Goal: Task Accomplishment & Management: Manage account settings

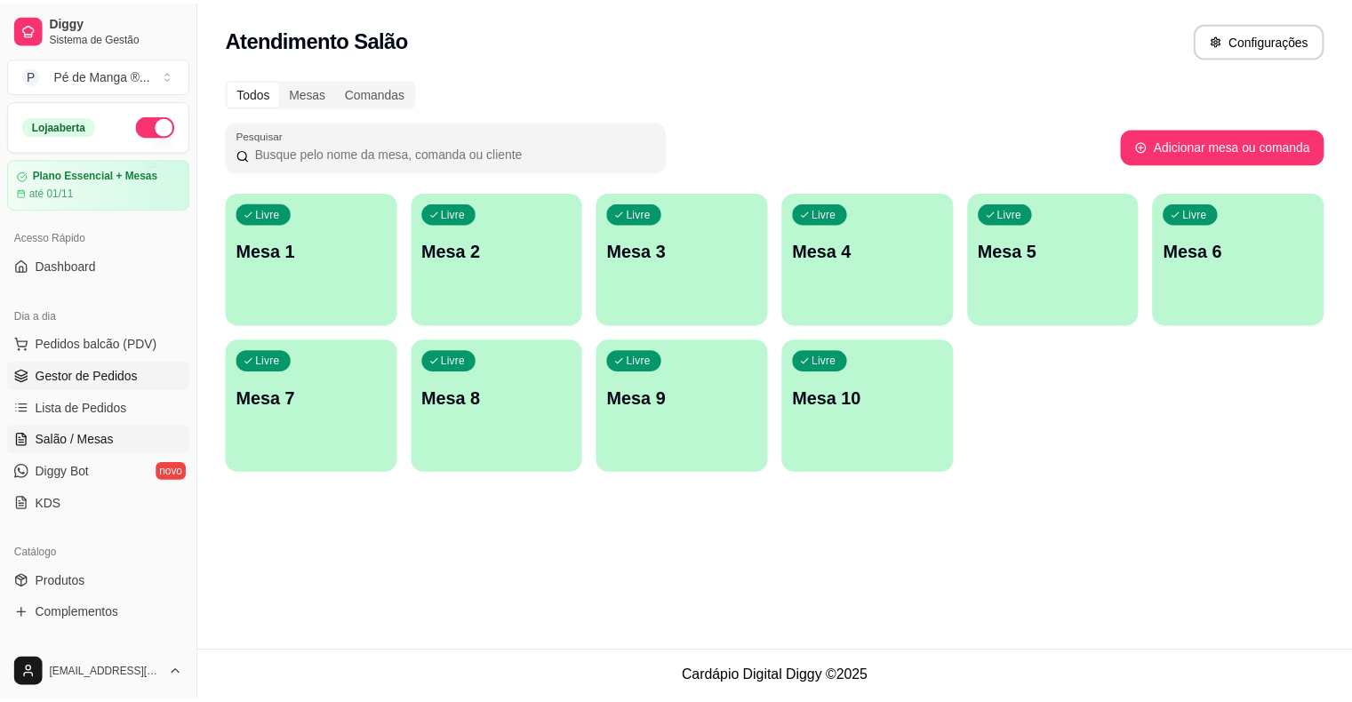
scroll to position [89, 0]
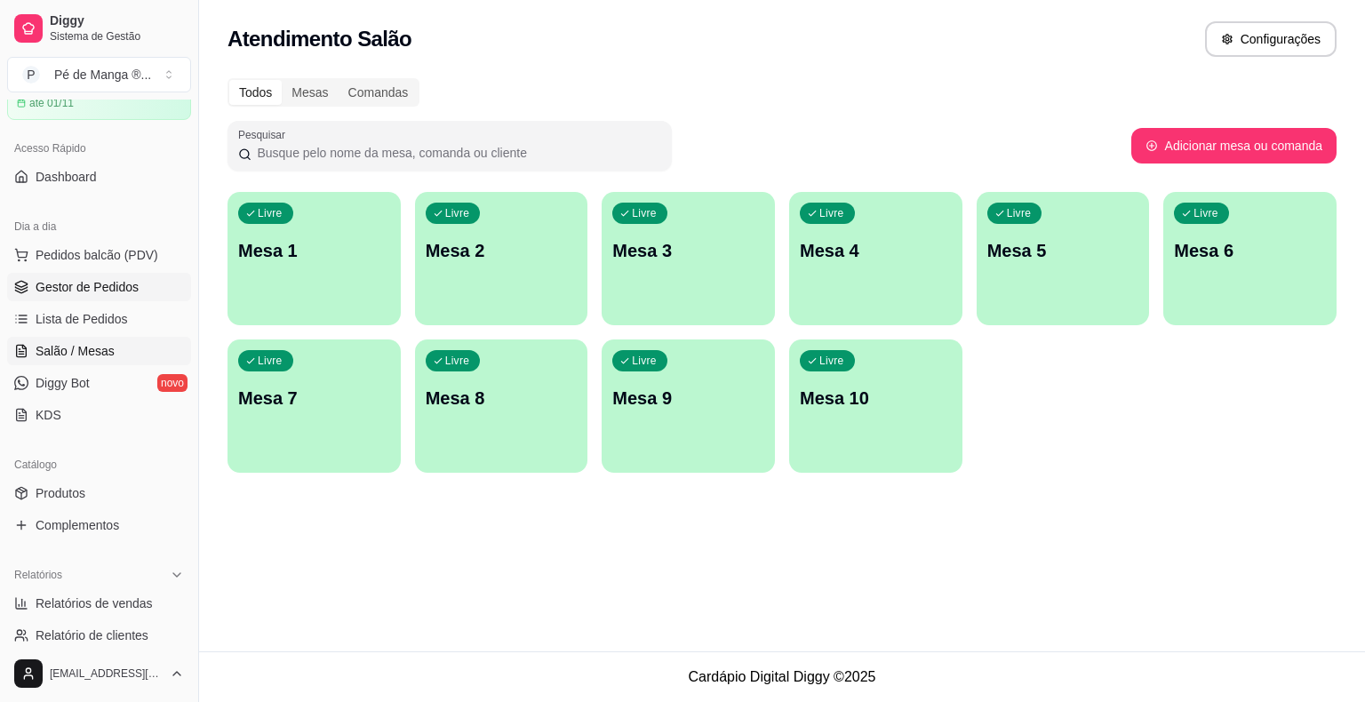
click at [93, 288] on span "Gestor de Pedidos" at bounding box center [87, 287] width 103 height 18
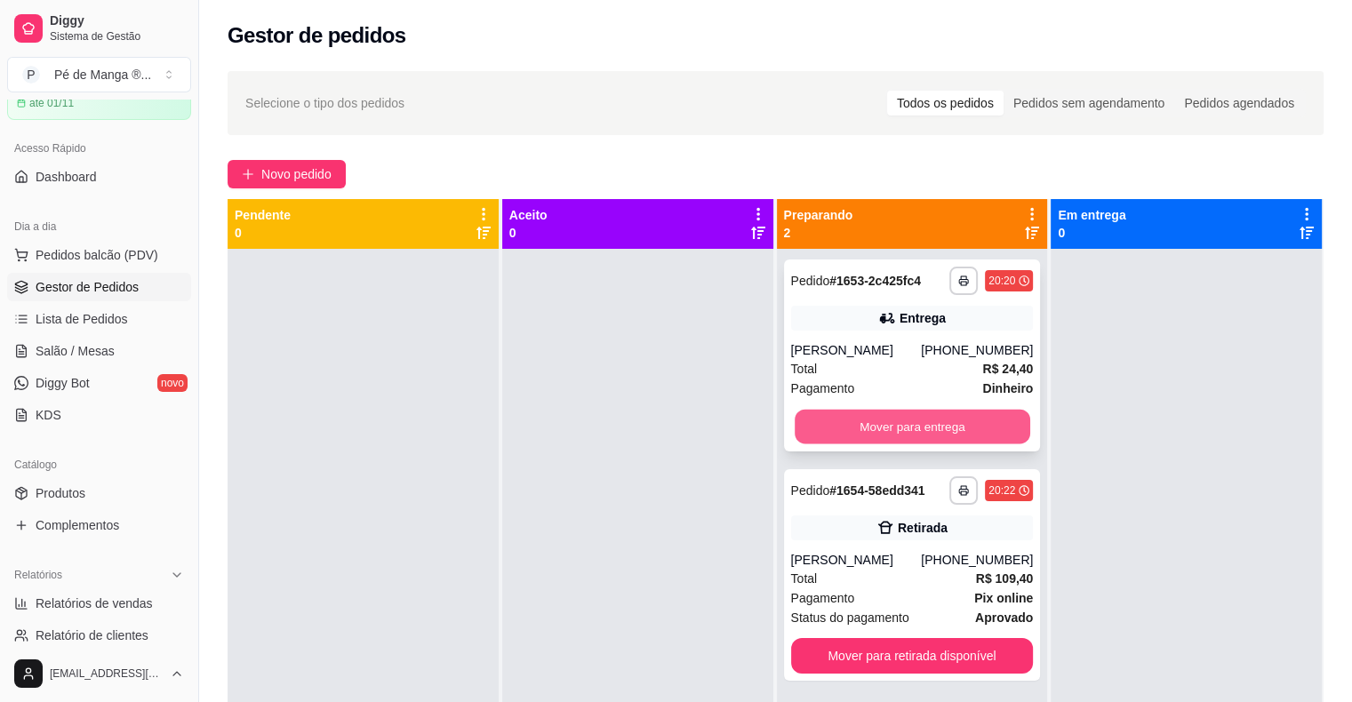
click at [939, 425] on button "Mover para entrega" at bounding box center [913, 427] width 236 height 35
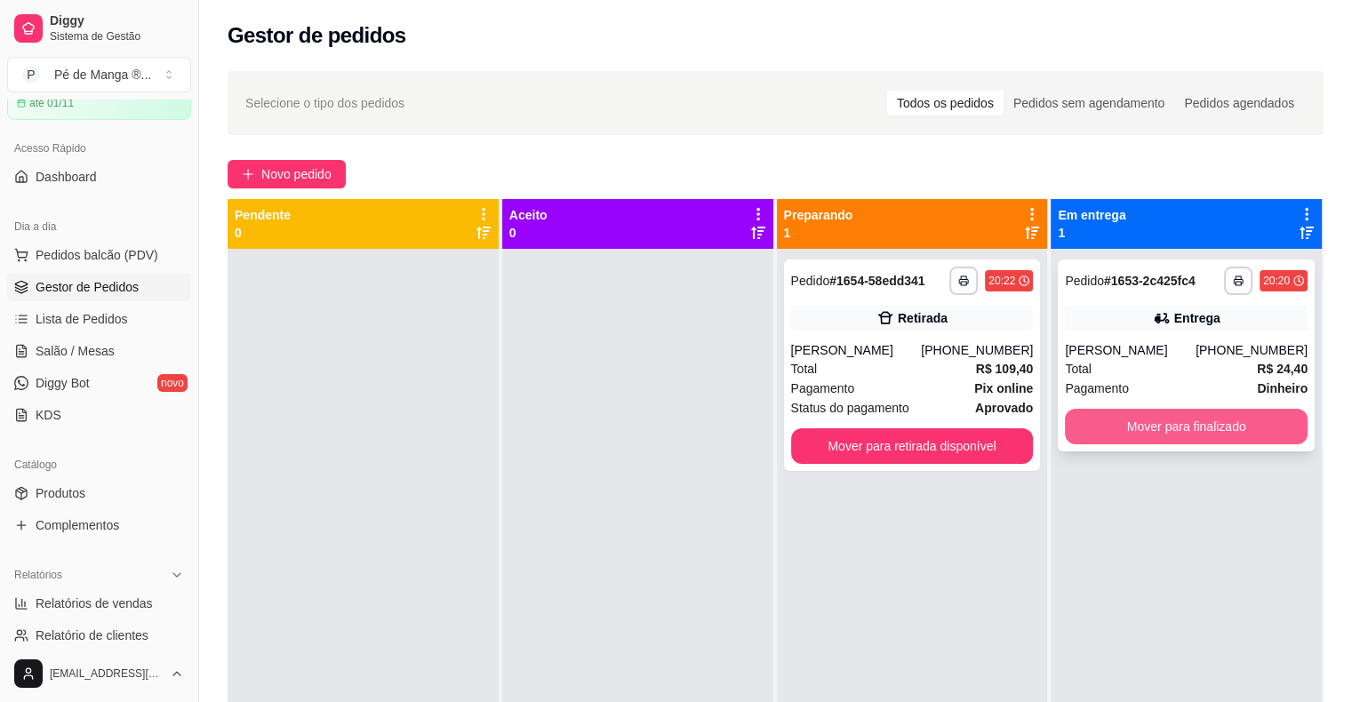
click at [1114, 422] on button "Mover para finalizado" at bounding box center [1186, 427] width 243 height 36
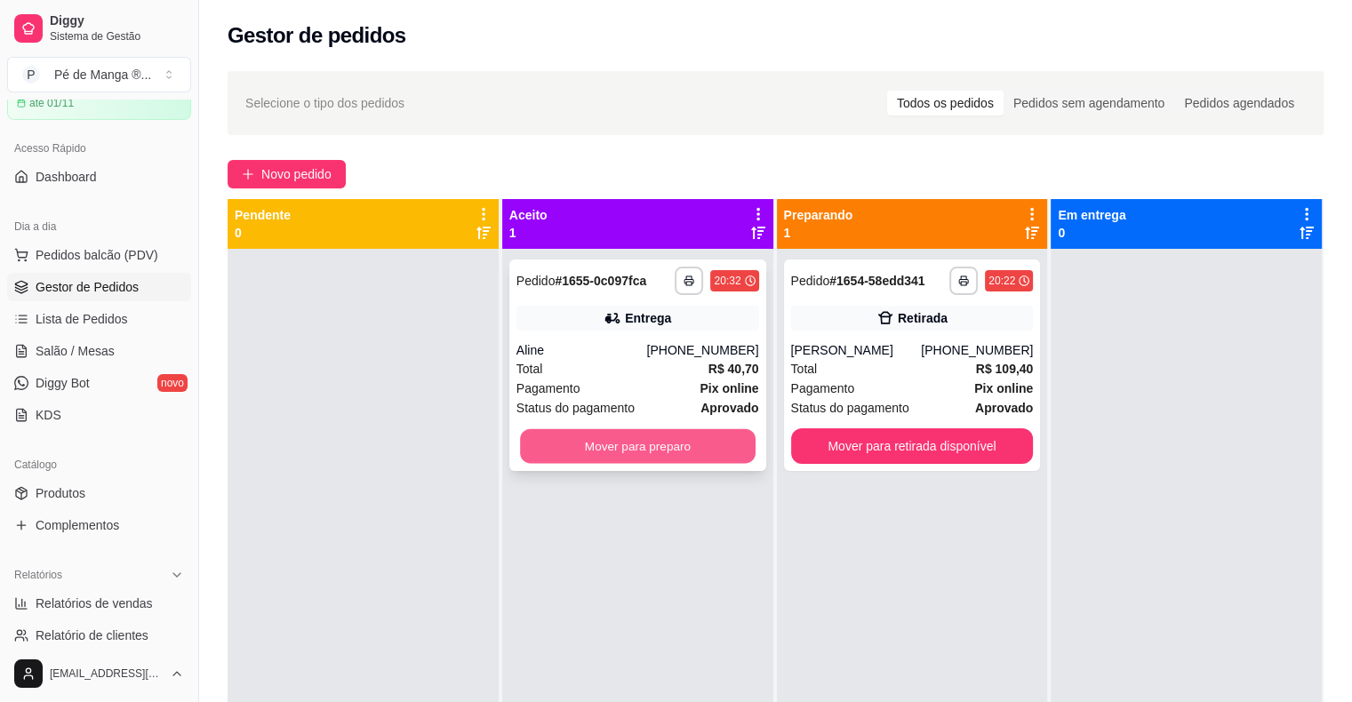
click at [561, 452] on button "Mover para preparo" at bounding box center [638, 446] width 236 height 35
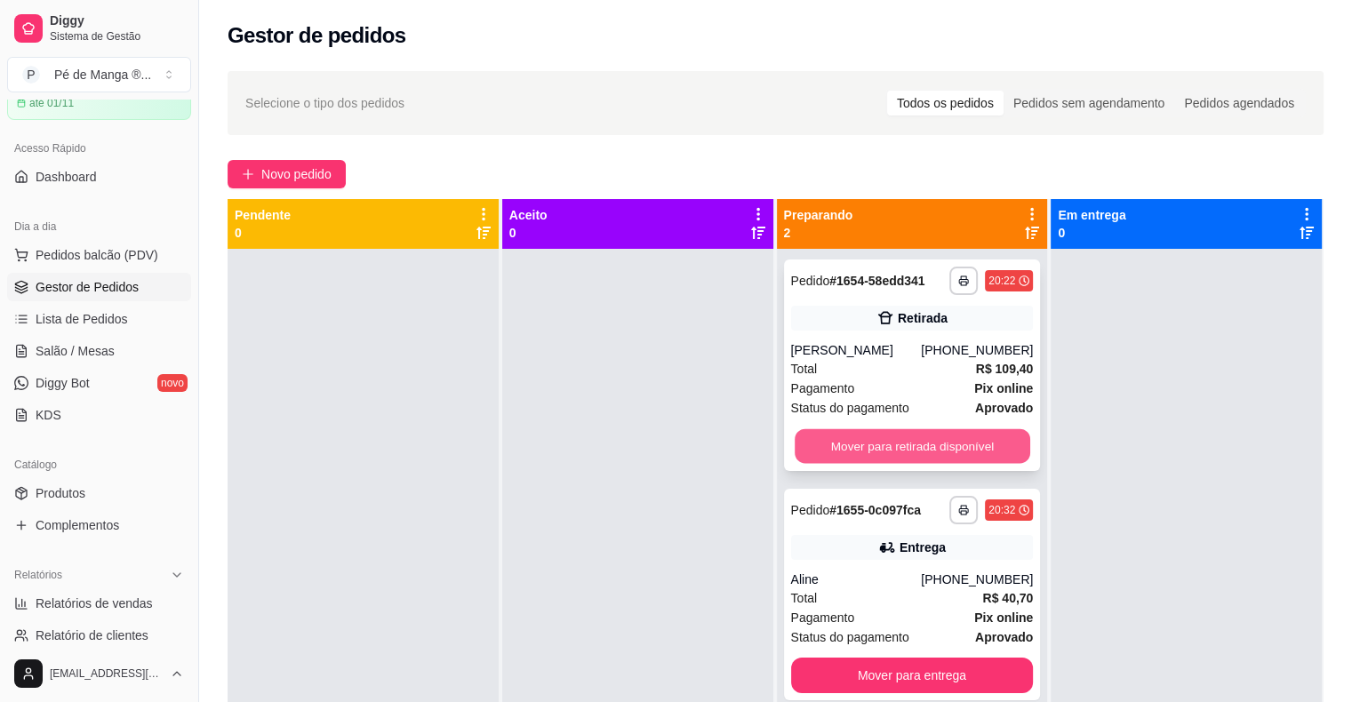
click at [985, 460] on button "Mover para retirada disponível" at bounding box center [913, 446] width 236 height 35
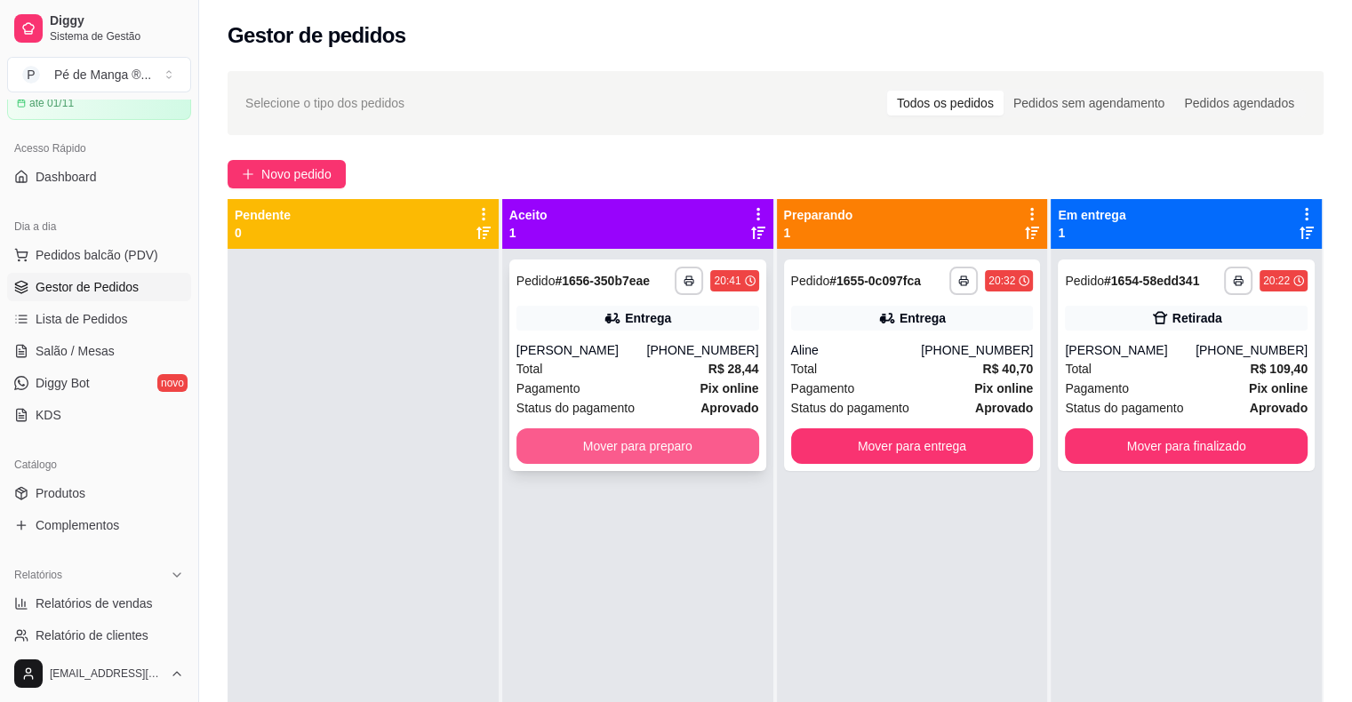
click at [673, 455] on button "Mover para preparo" at bounding box center [637, 446] width 243 height 36
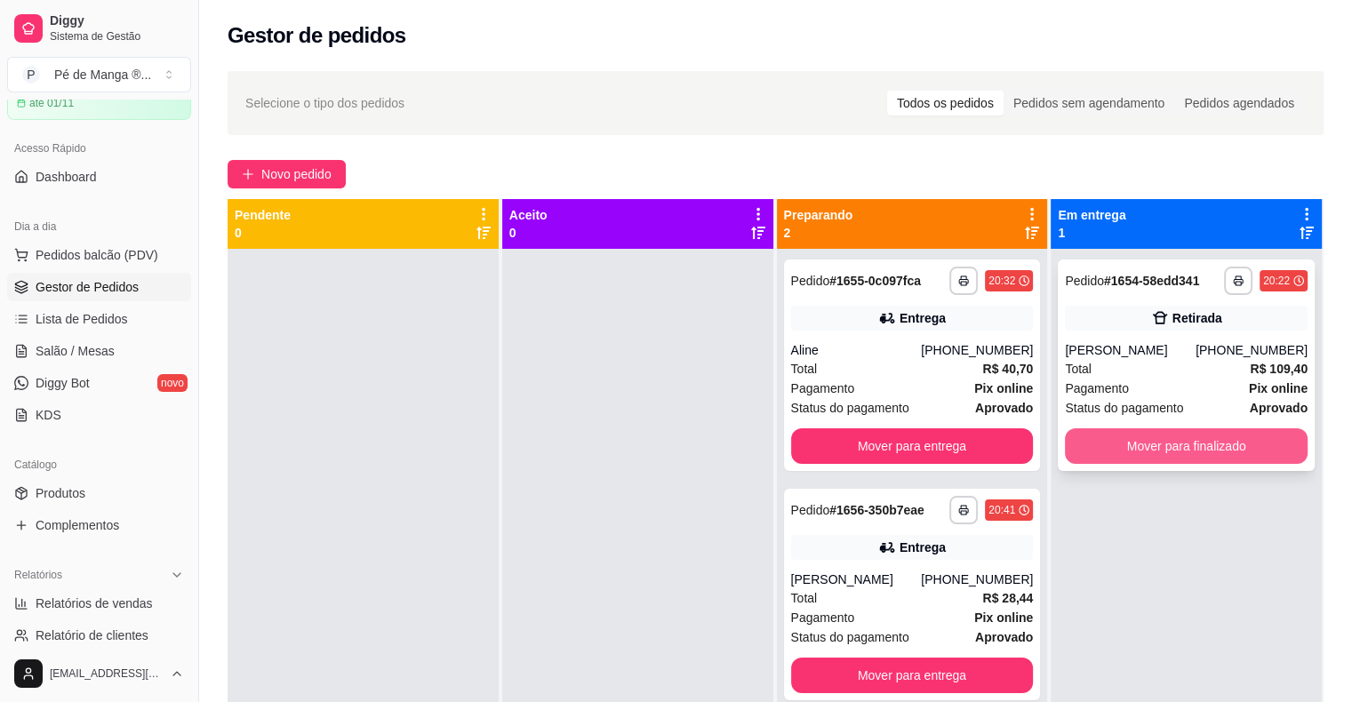
click at [1200, 444] on button "Mover para finalizado" at bounding box center [1186, 446] width 243 height 36
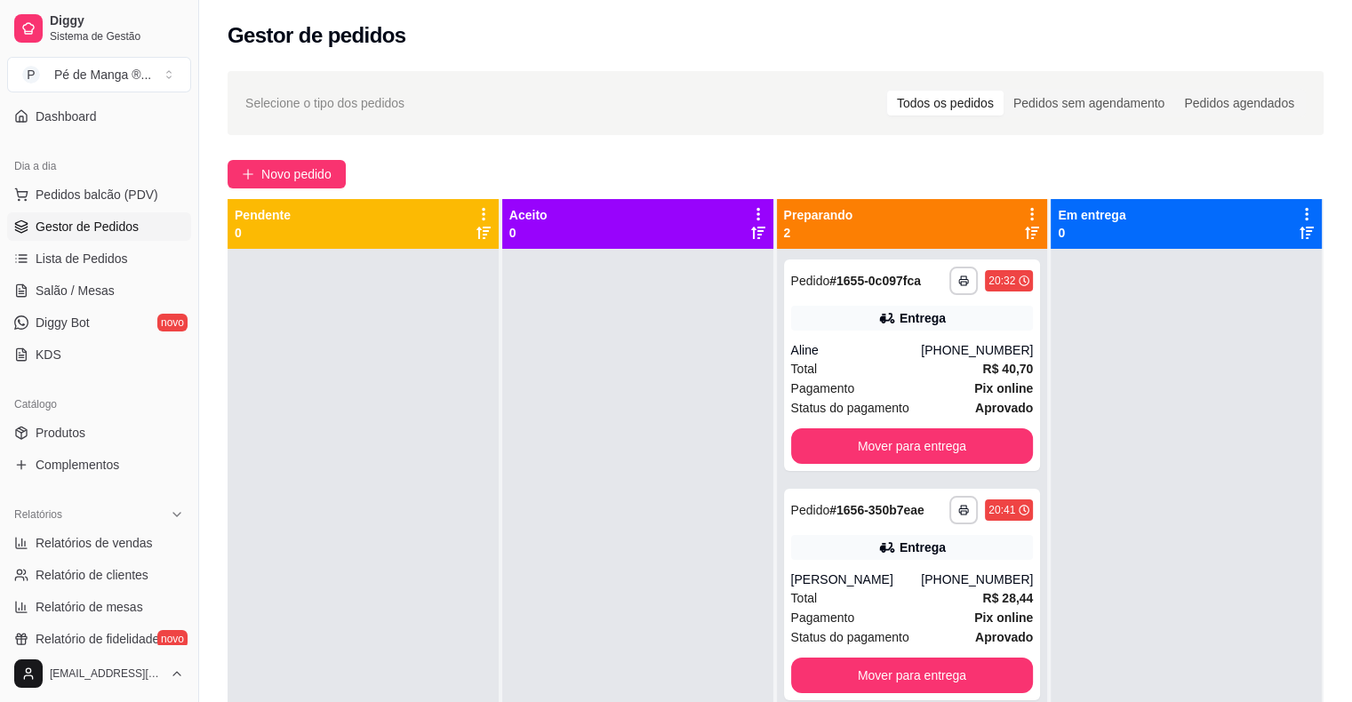
scroll to position [178, 0]
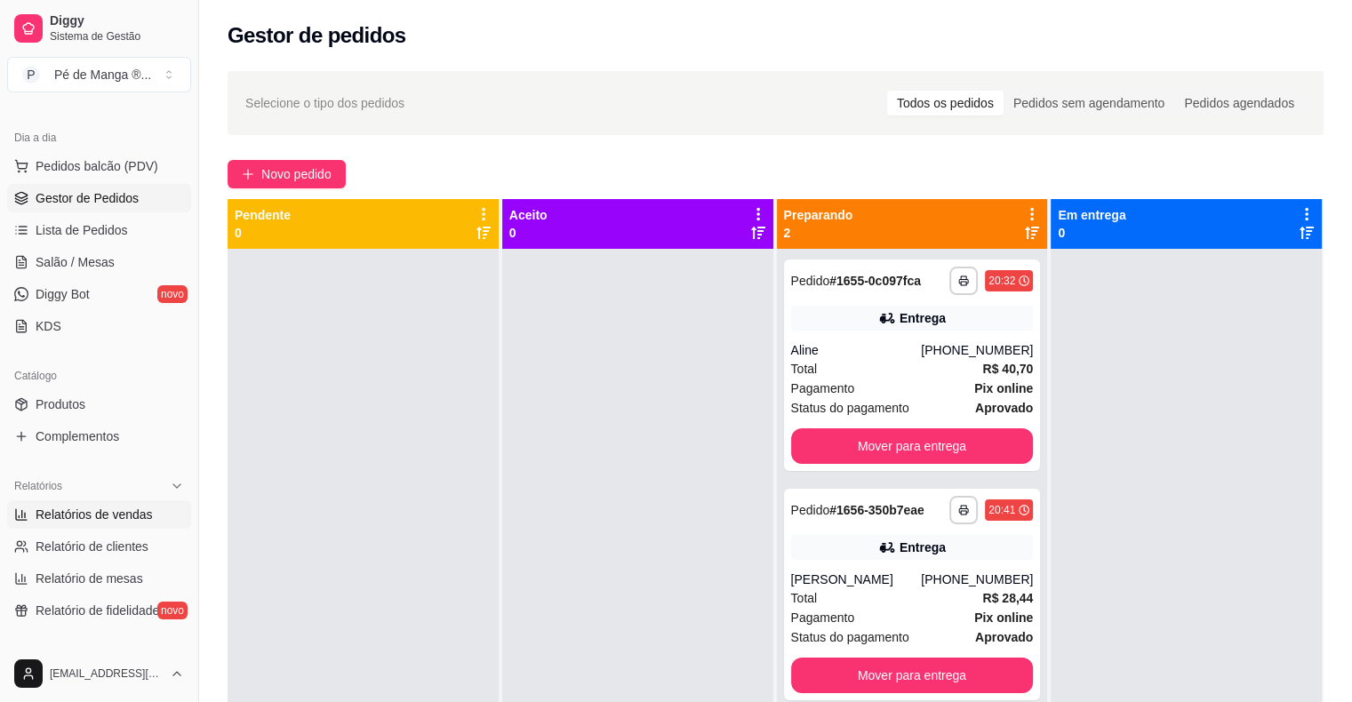
click at [85, 514] on span "Relatórios de vendas" at bounding box center [94, 515] width 117 height 18
select select "ALL"
select select "0"
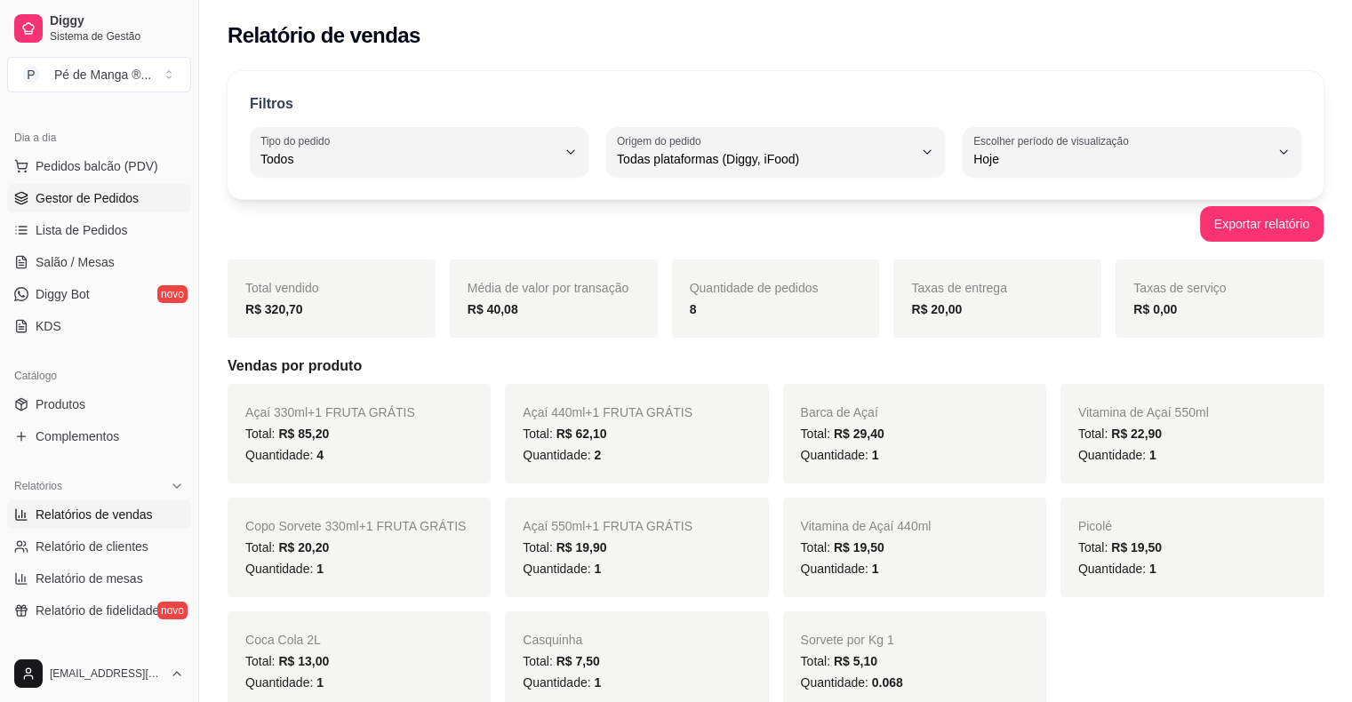
click at [80, 196] on span "Gestor de Pedidos" at bounding box center [87, 198] width 103 height 18
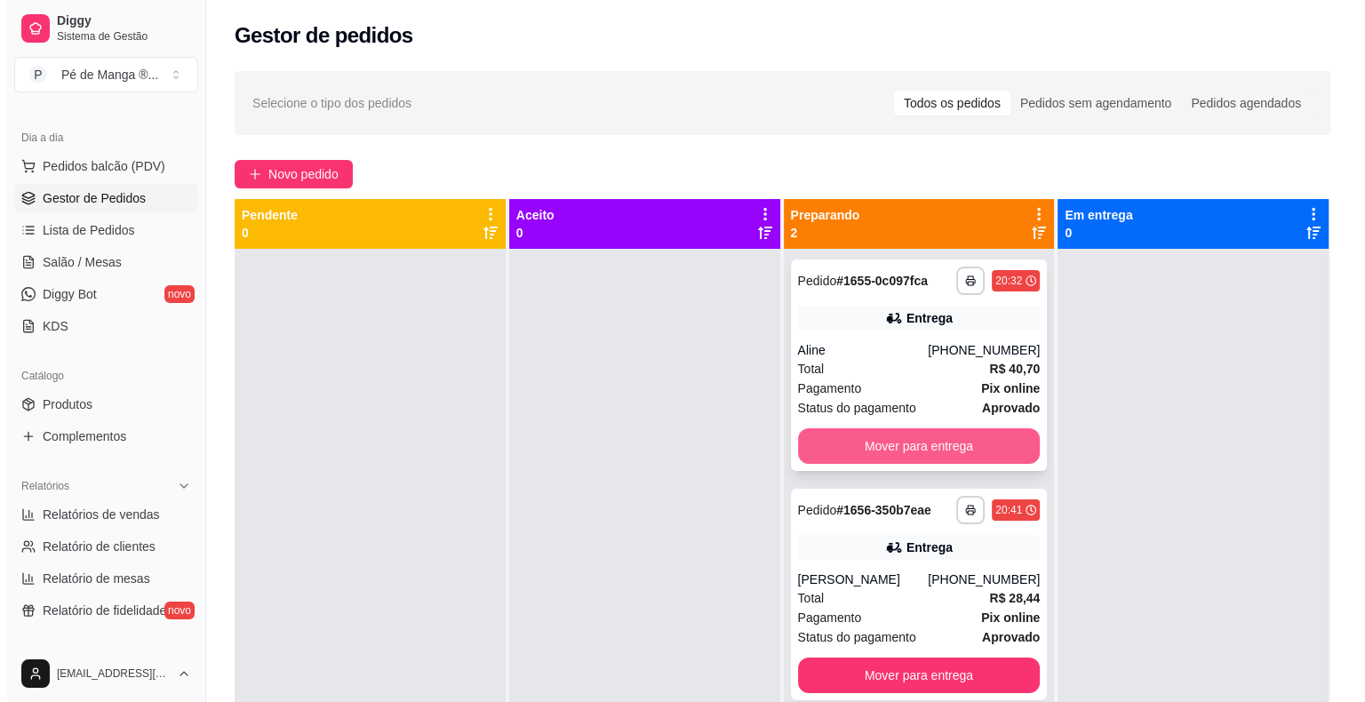
scroll to position [50, 0]
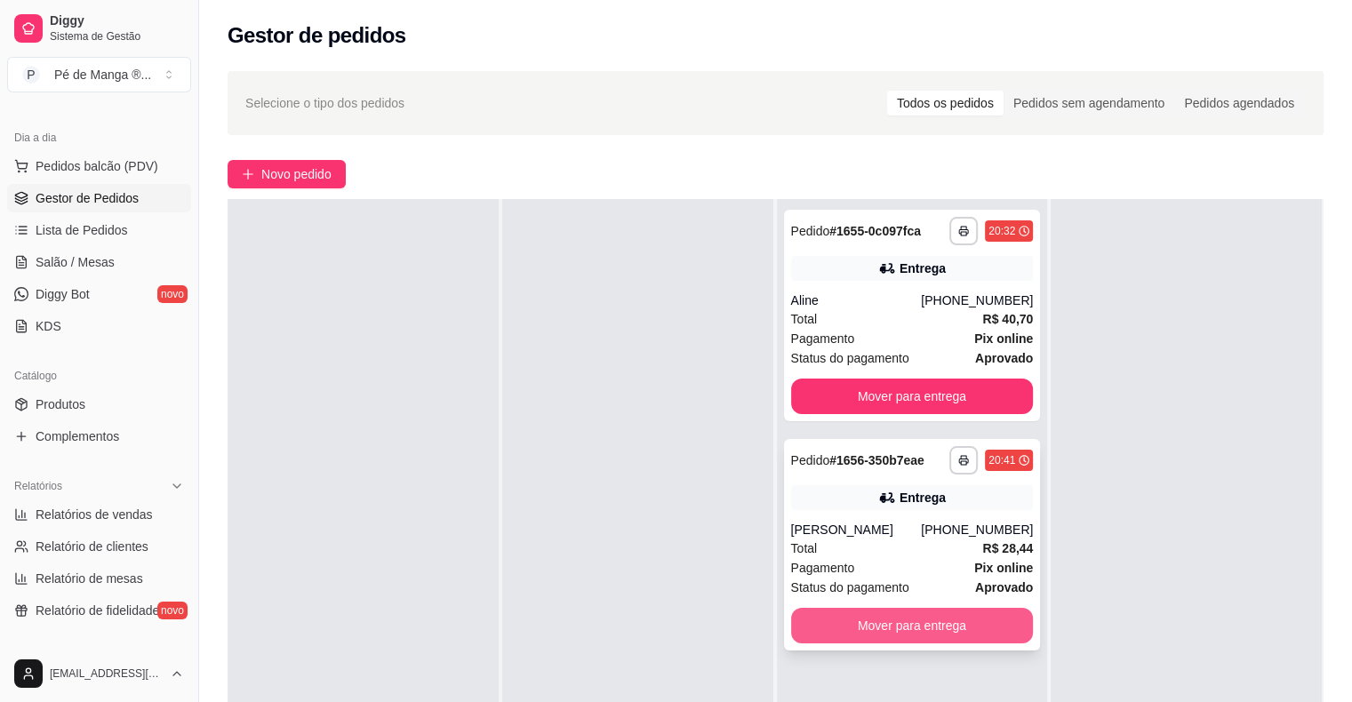
click at [902, 629] on button "Mover para entrega" at bounding box center [912, 626] width 243 height 36
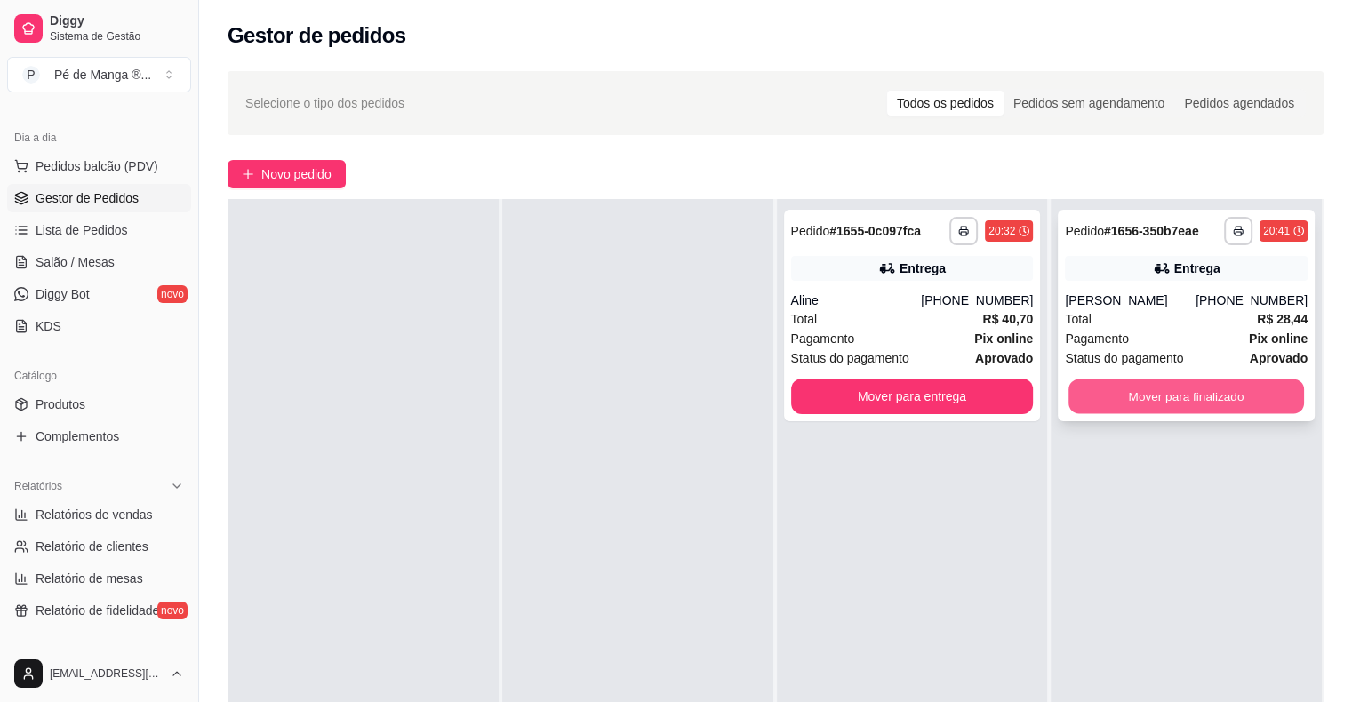
click at [1120, 396] on button "Mover para finalizado" at bounding box center [1186, 397] width 236 height 35
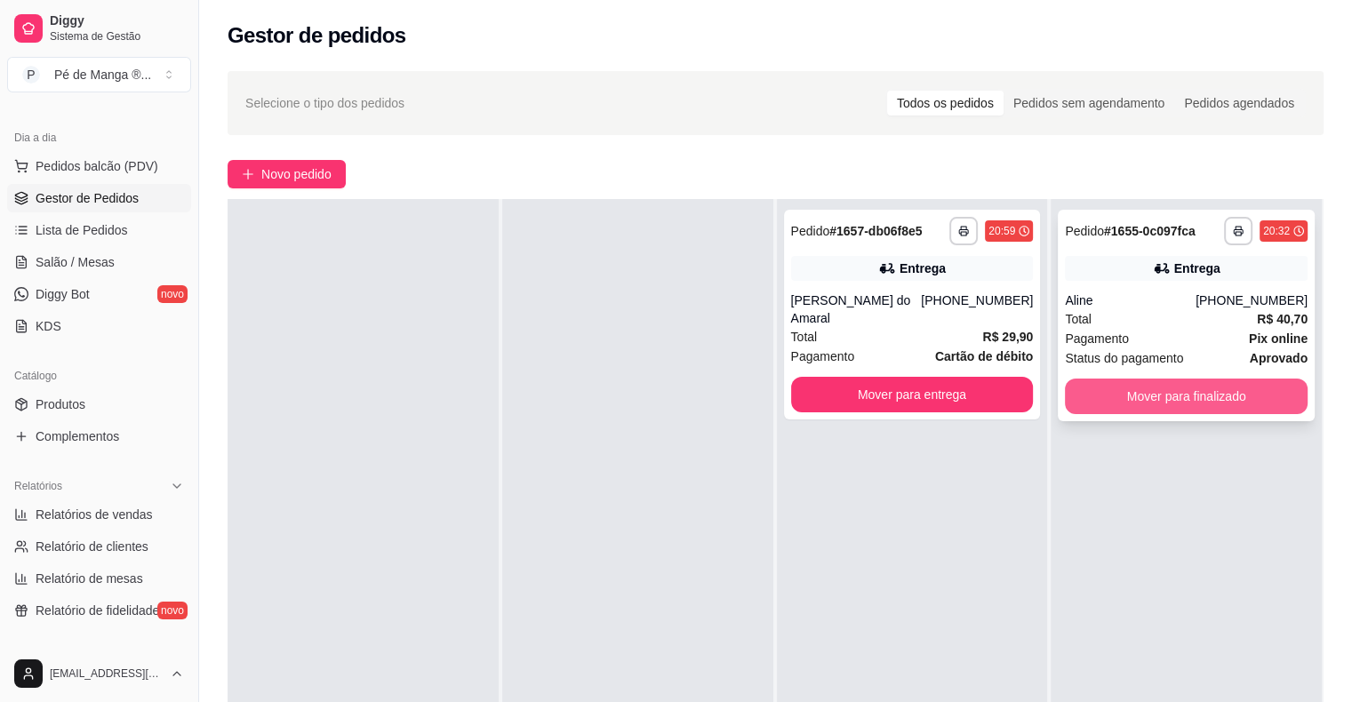
click at [1131, 398] on button "Mover para finalizado" at bounding box center [1186, 397] width 243 height 36
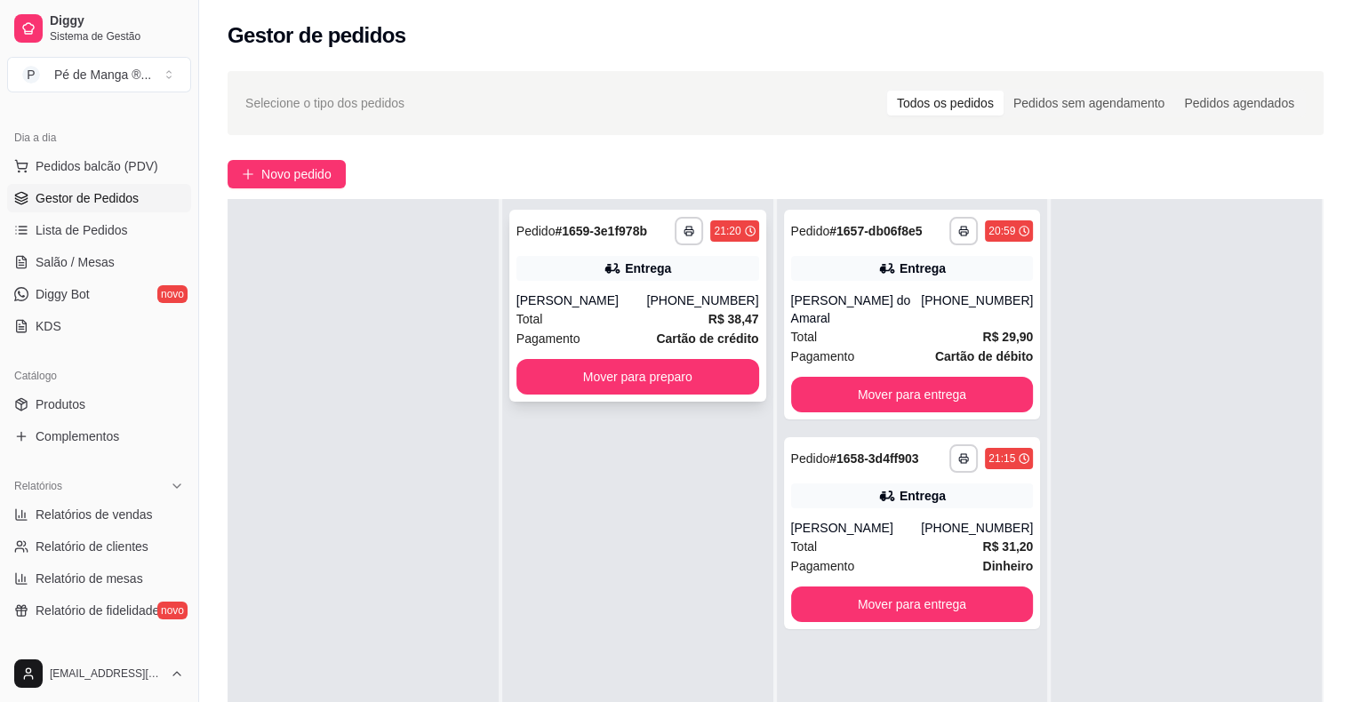
click at [678, 316] on div "Total R$ 38,47" at bounding box center [637, 319] width 243 height 20
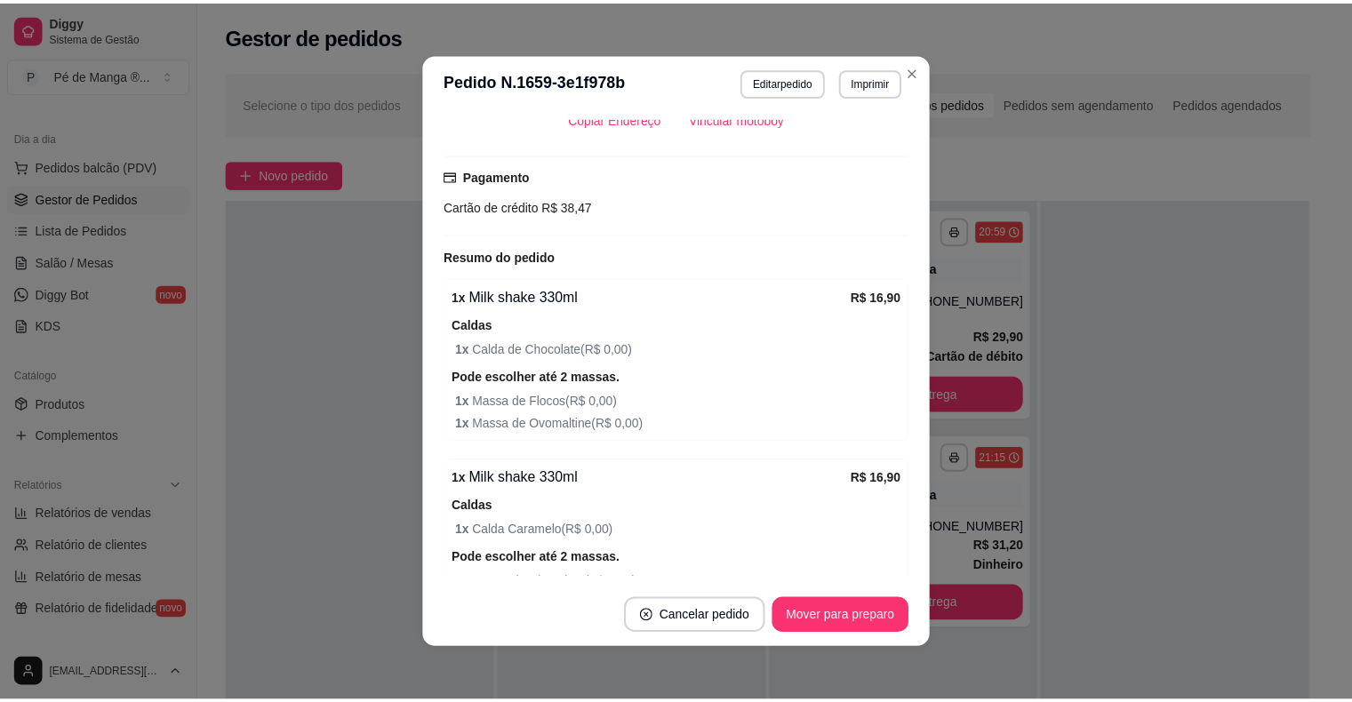
scroll to position [533, 0]
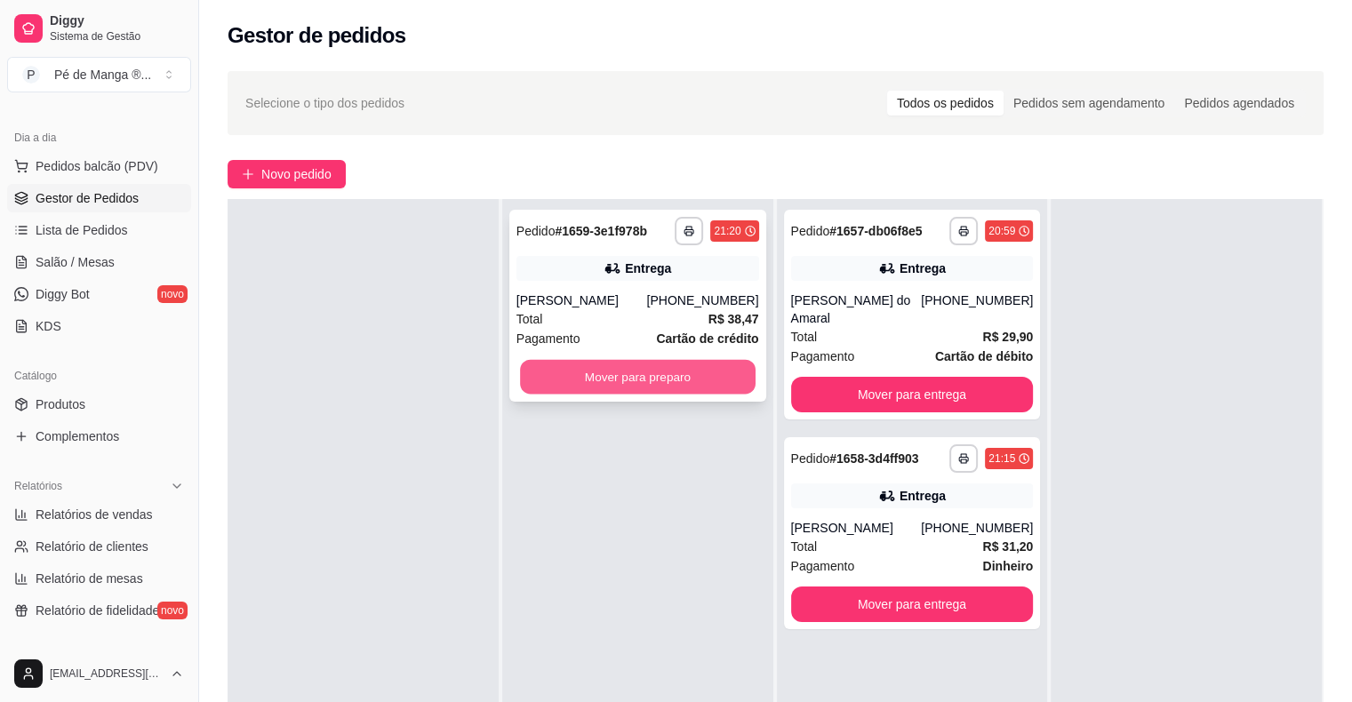
click at [688, 364] on button "Mover para preparo" at bounding box center [638, 377] width 236 height 35
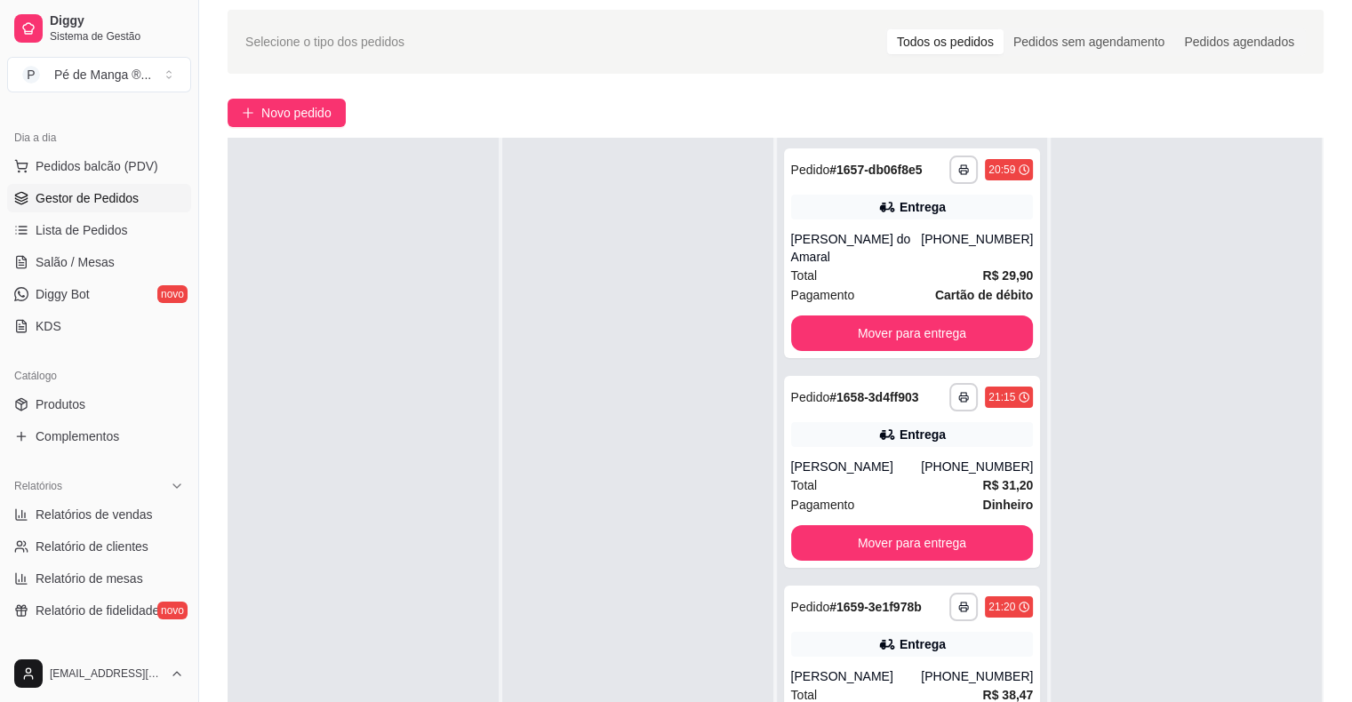
scroll to position [178, 0]
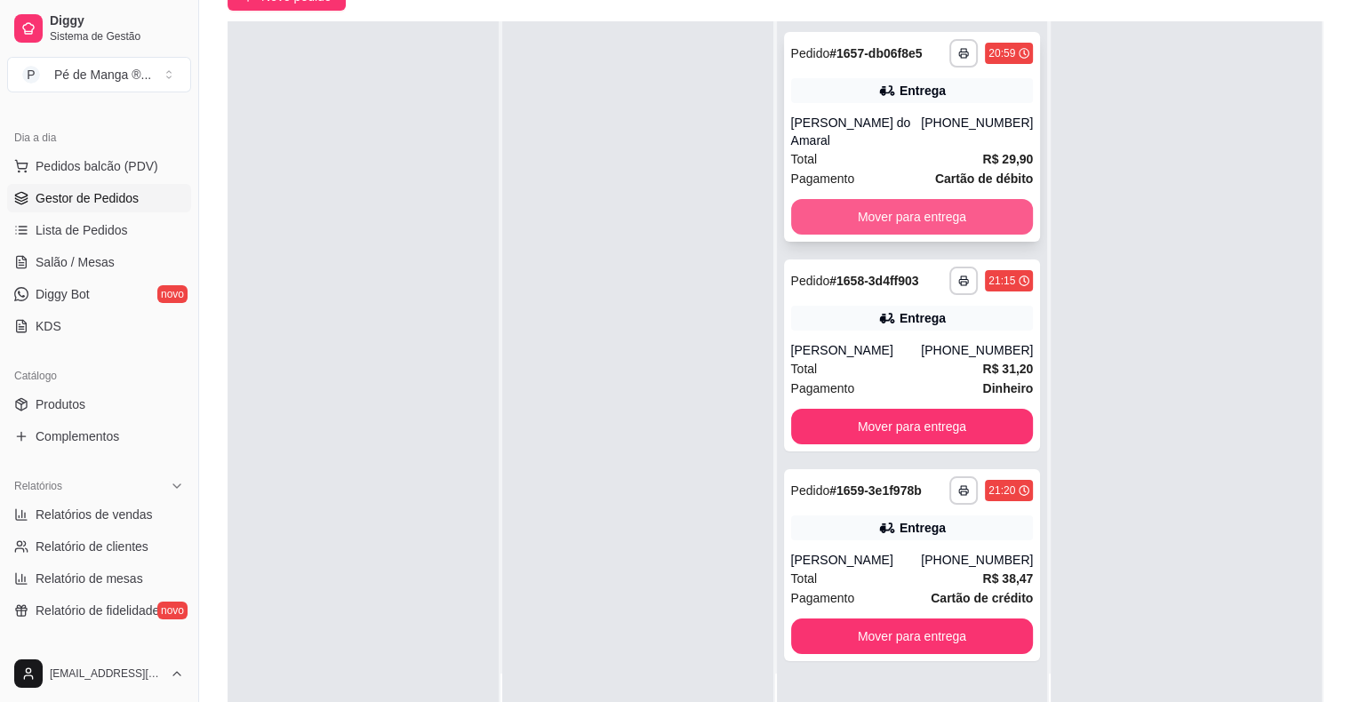
click at [936, 215] on button "Mover para entrega" at bounding box center [912, 217] width 243 height 36
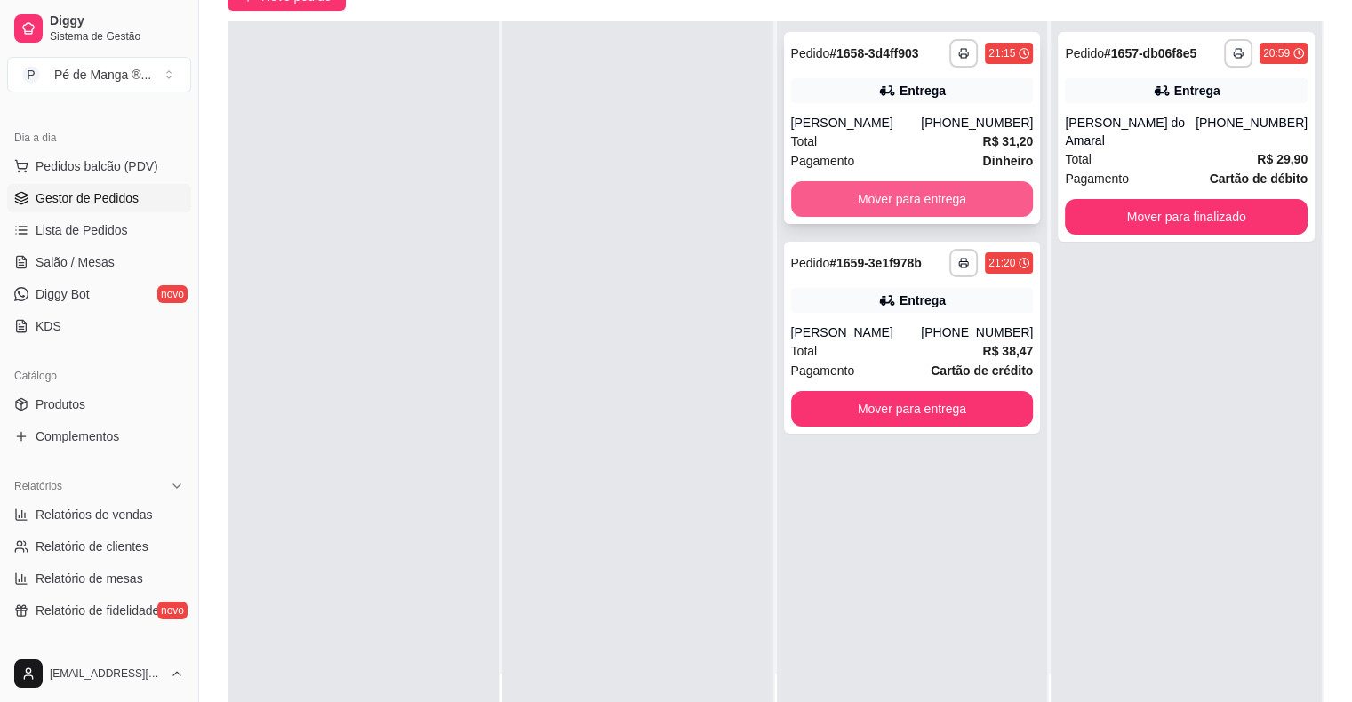
click at [943, 205] on button "Mover para entrega" at bounding box center [912, 199] width 243 height 36
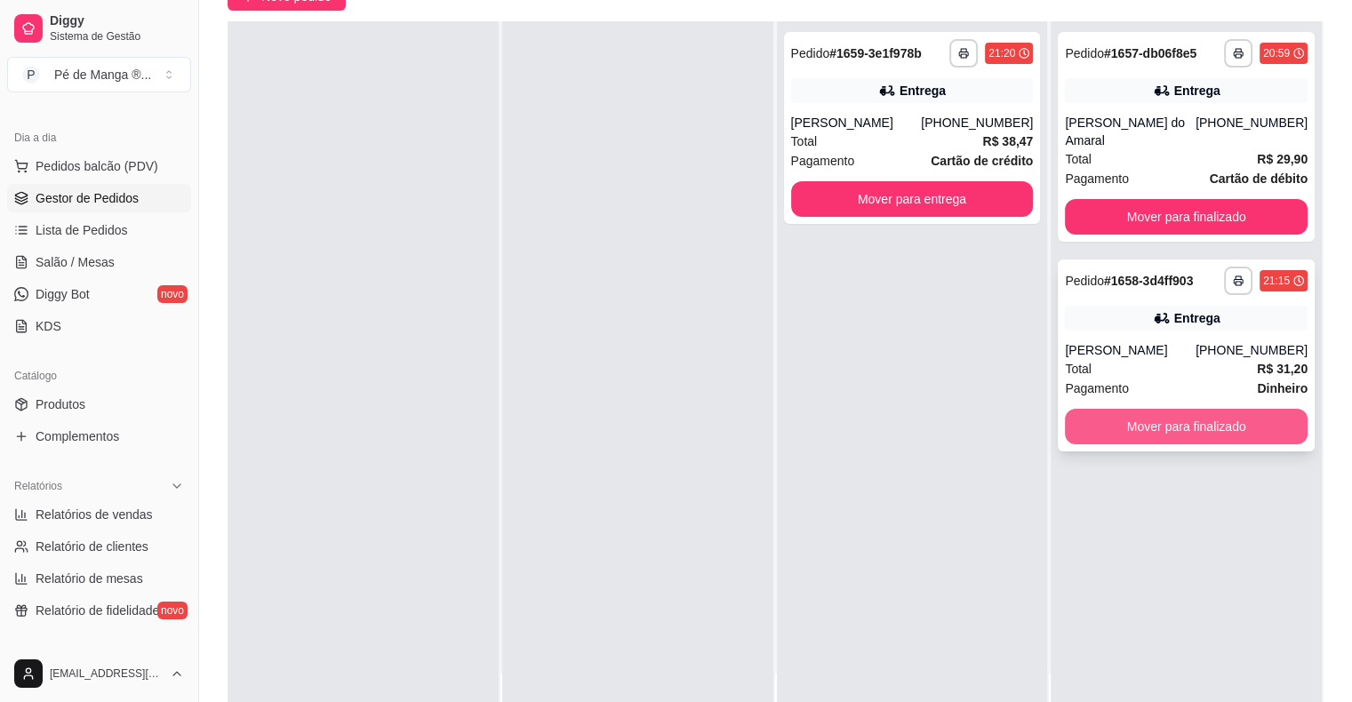
click at [1159, 425] on button "Mover para finalizado" at bounding box center [1186, 427] width 243 height 36
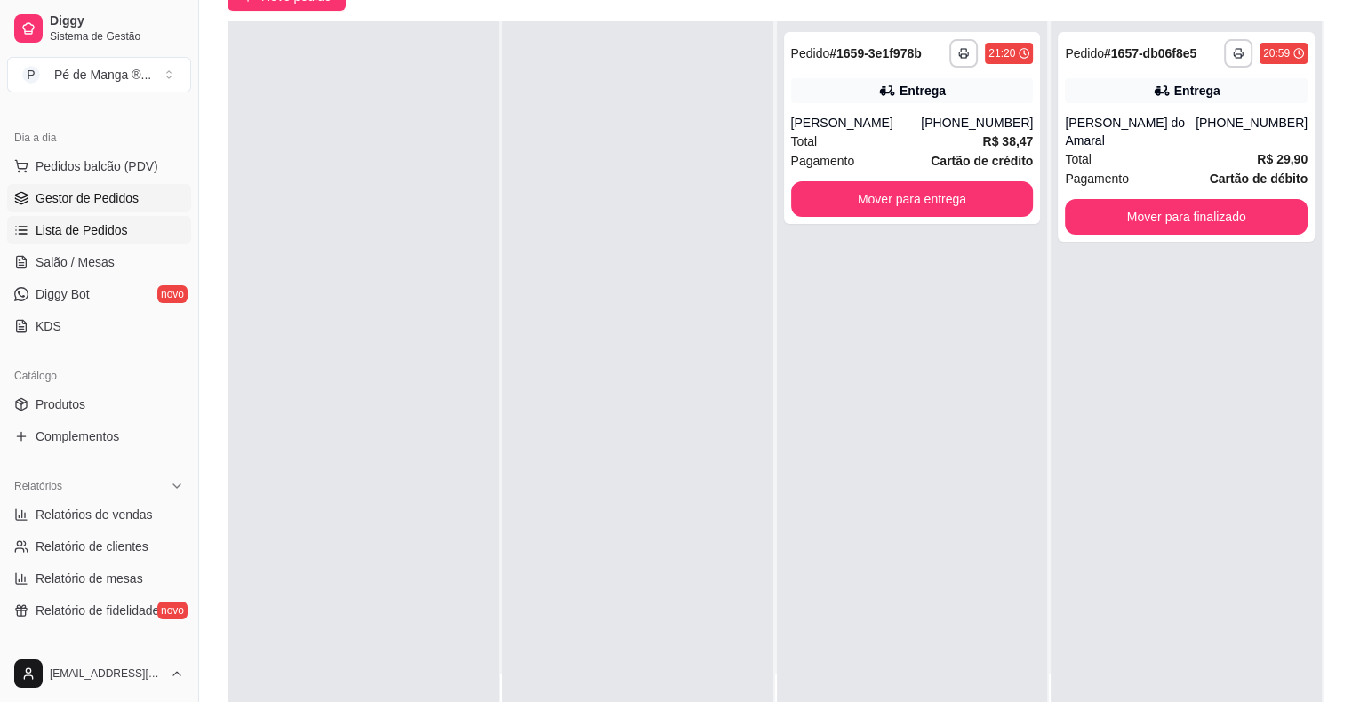
click at [119, 231] on span "Lista de Pedidos" at bounding box center [82, 230] width 92 height 18
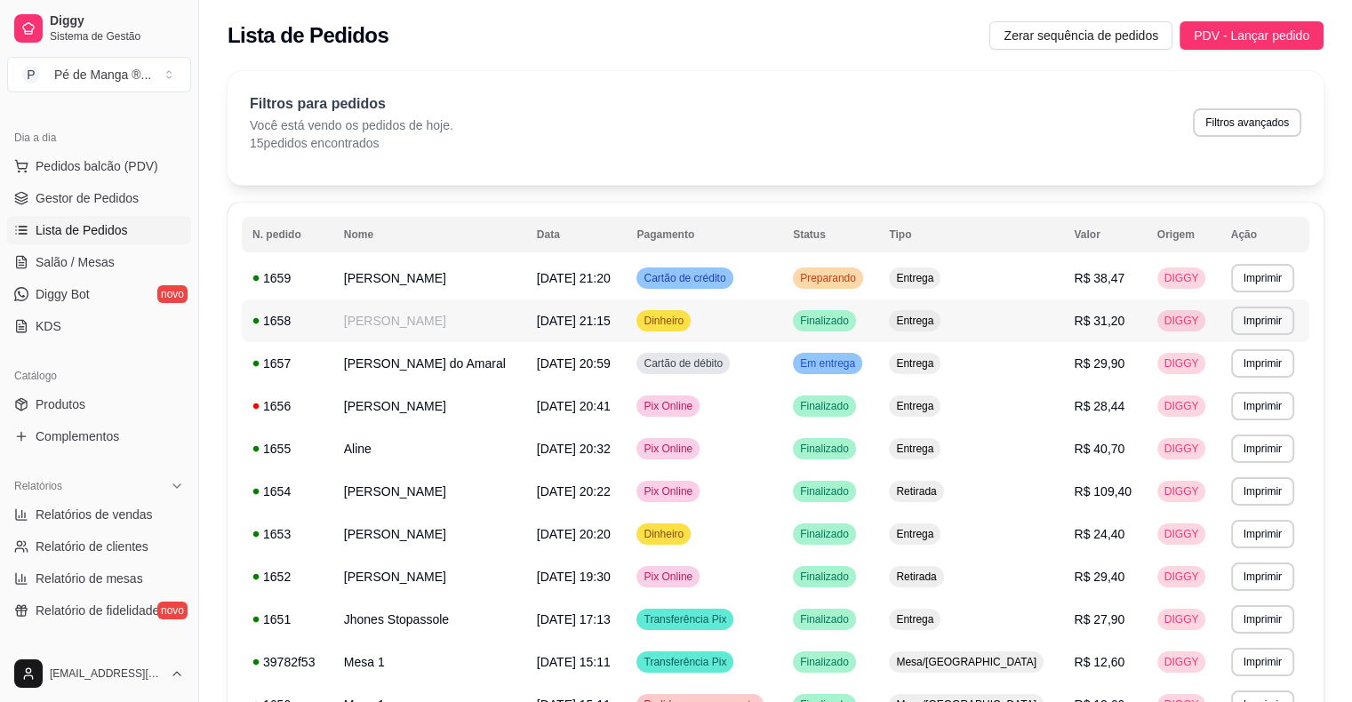
click at [498, 324] on td "[PERSON_NAME]" at bounding box center [429, 321] width 193 height 43
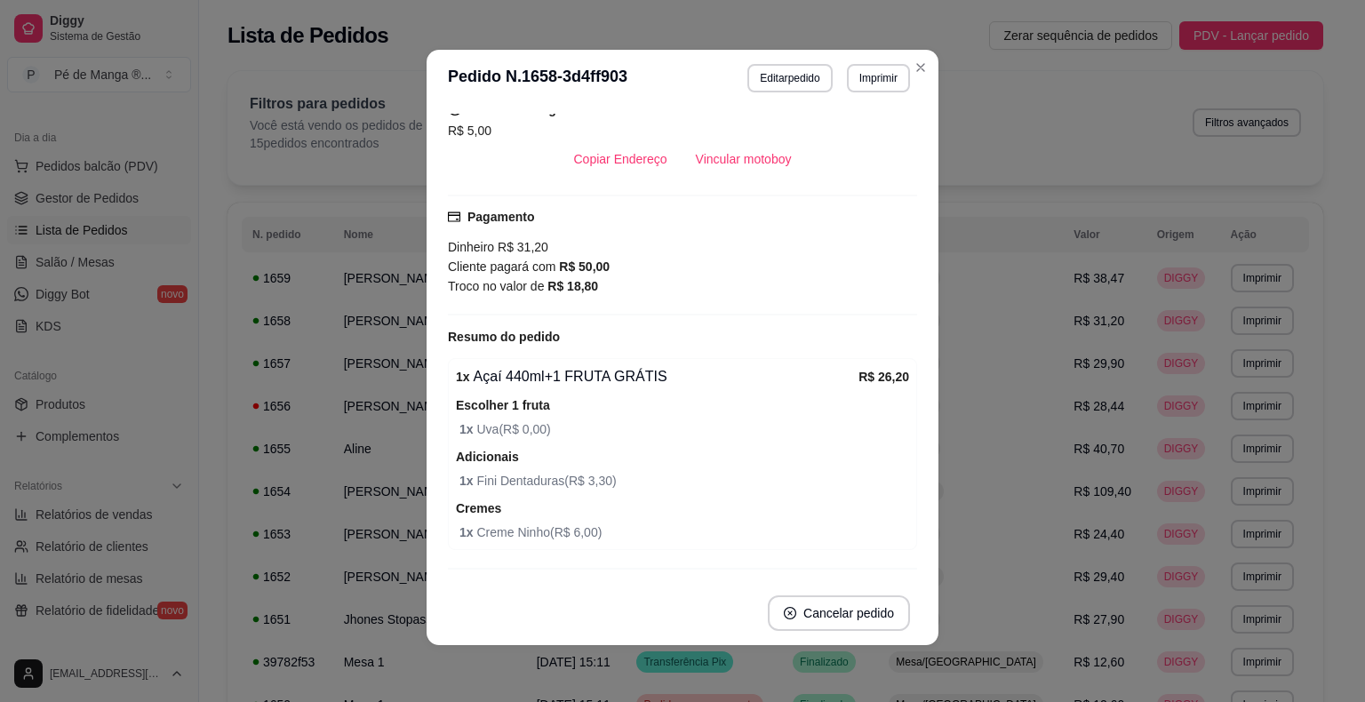
scroll to position [311, 0]
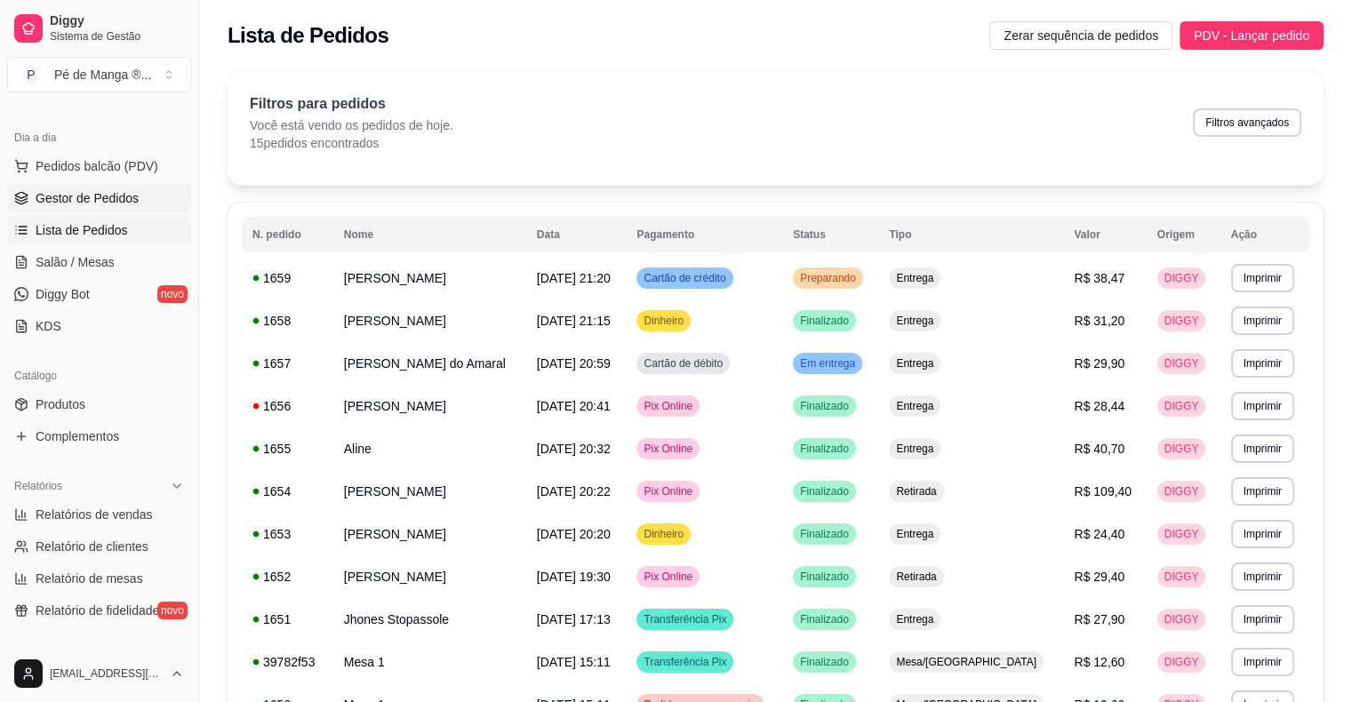
drag, startPoint x: 110, startPoint y: 202, endPoint x: 127, endPoint y: 207, distance: 17.7
click at [110, 203] on span "Gestor de Pedidos" at bounding box center [87, 198] width 103 height 18
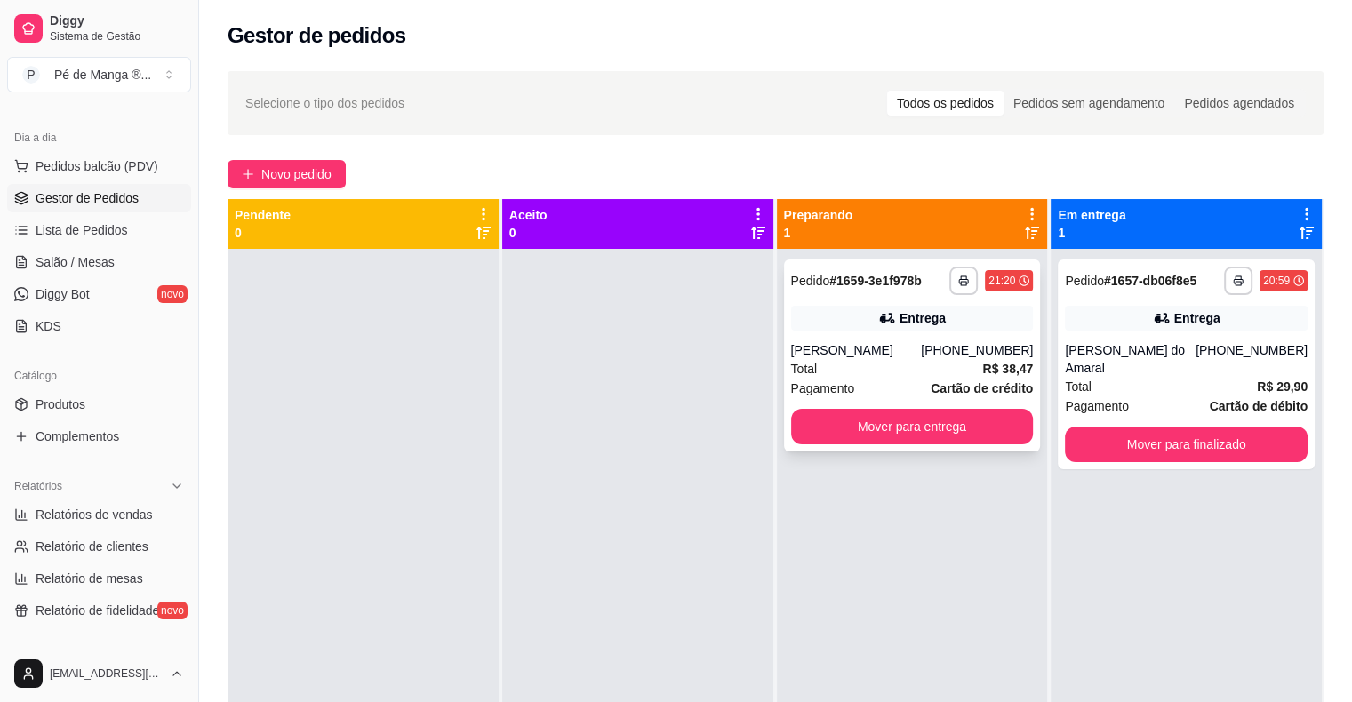
click at [942, 354] on div "[PHONE_NUMBER]" at bounding box center [977, 350] width 112 height 18
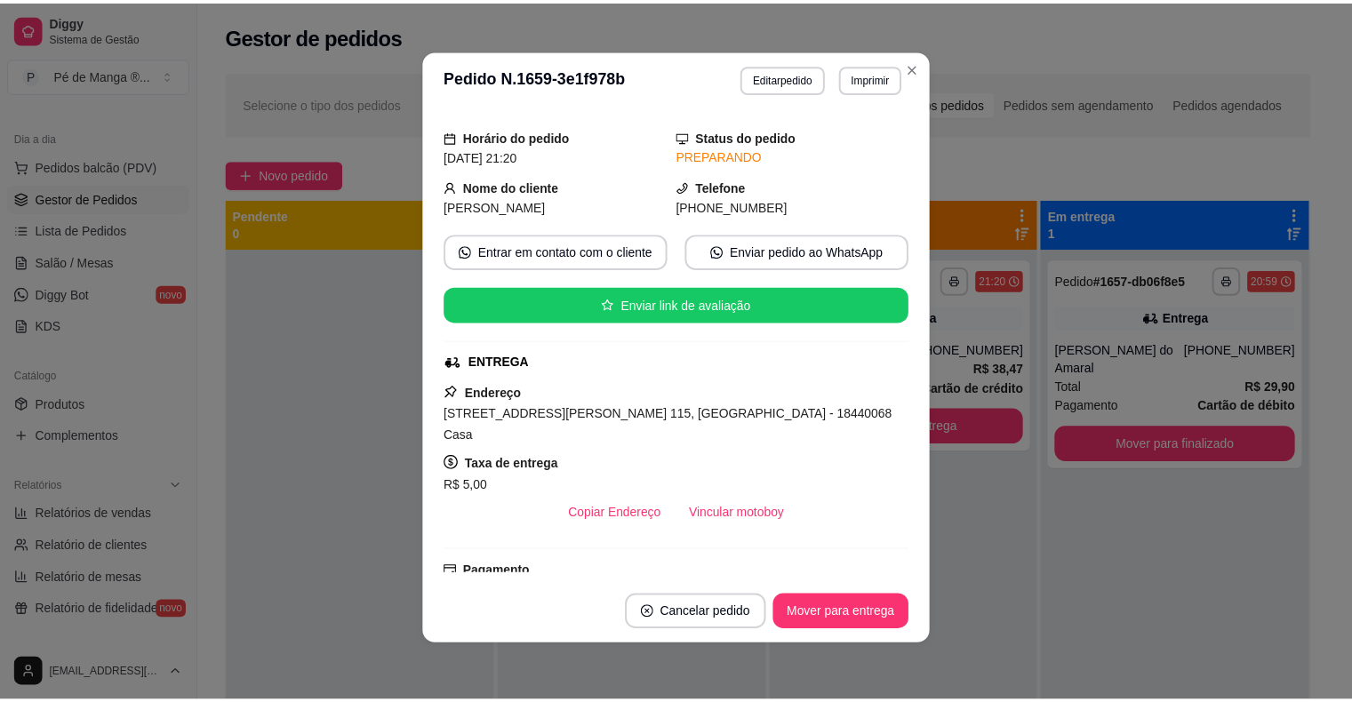
scroll to position [89, 0]
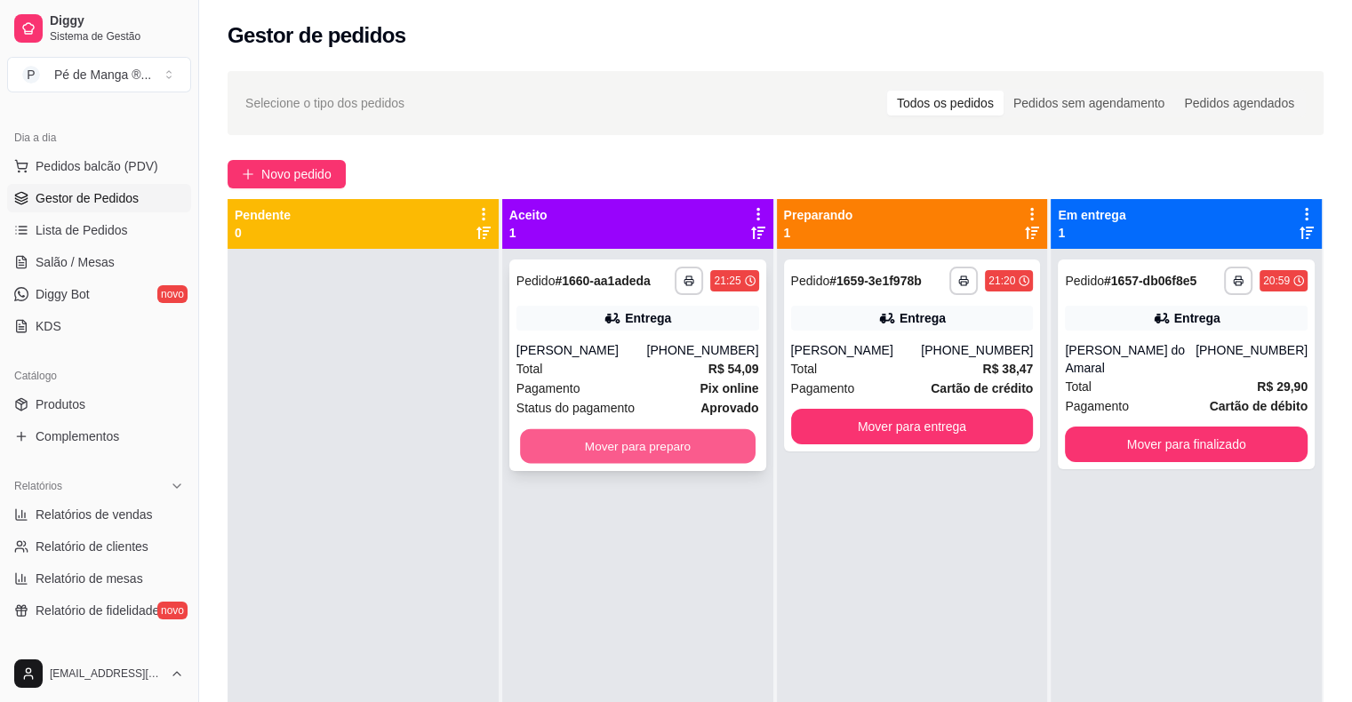
click at [667, 450] on button "Mover para preparo" at bounding box center [638, 446] width 236 height 35
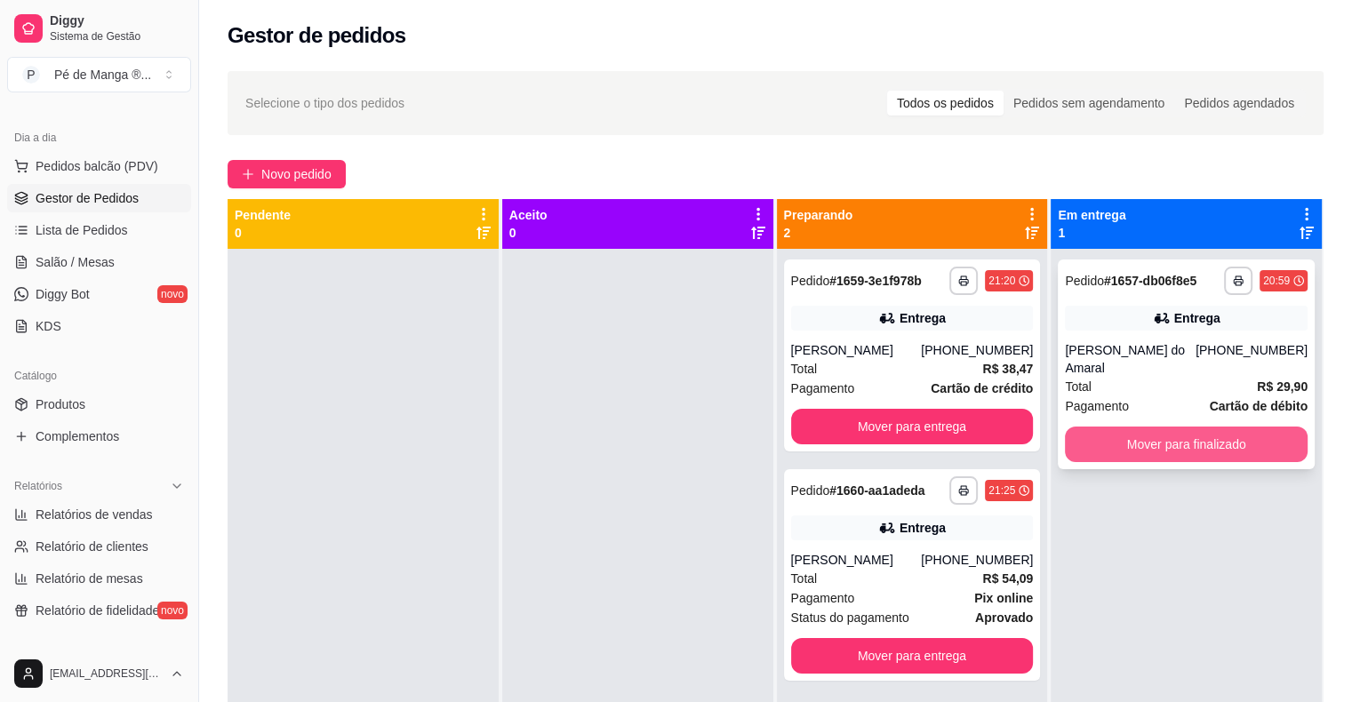
click at [1179, 446] on button "Mover para finalizado" at bounding box center [1186, 445] width 243 height 36
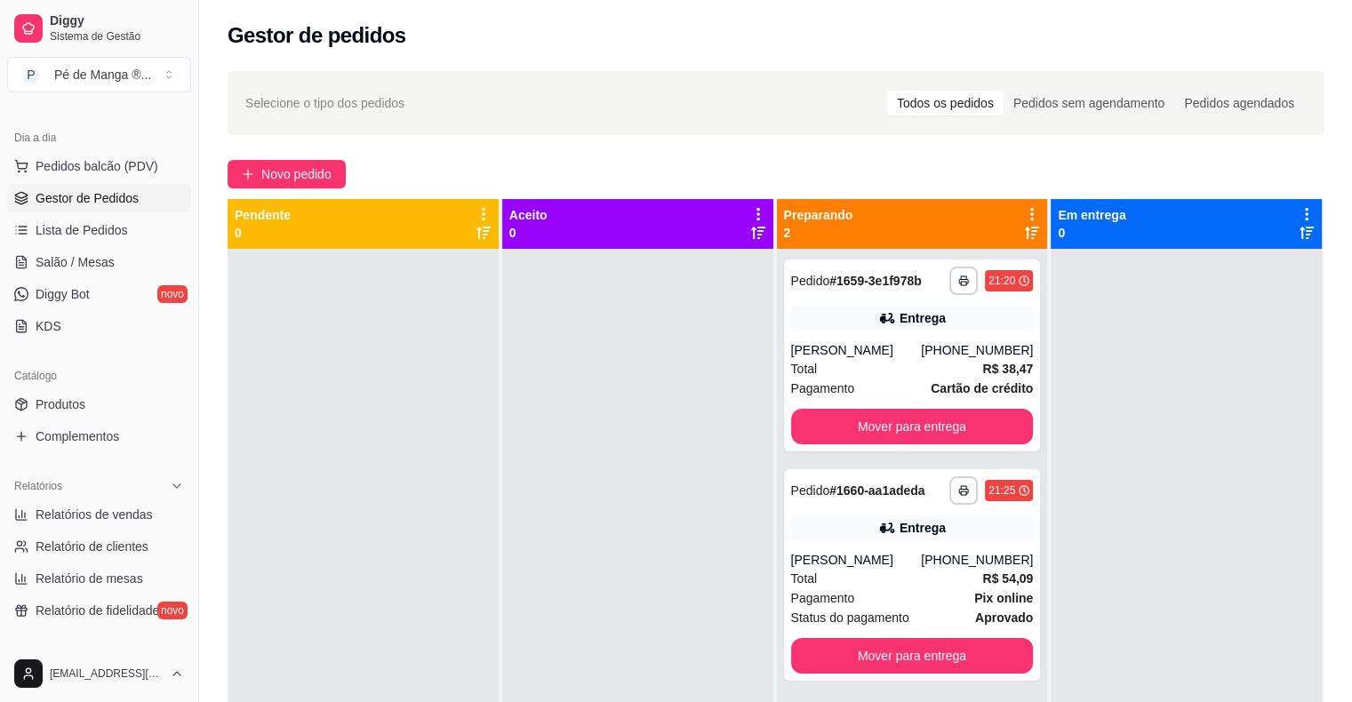
click at [946, 682] on div "**********" at bounding box center [912, 600] width 271 height 702
click at [944, 663] on button "Mover para entrega" at bounding box center [913, 656] width 236 height 35
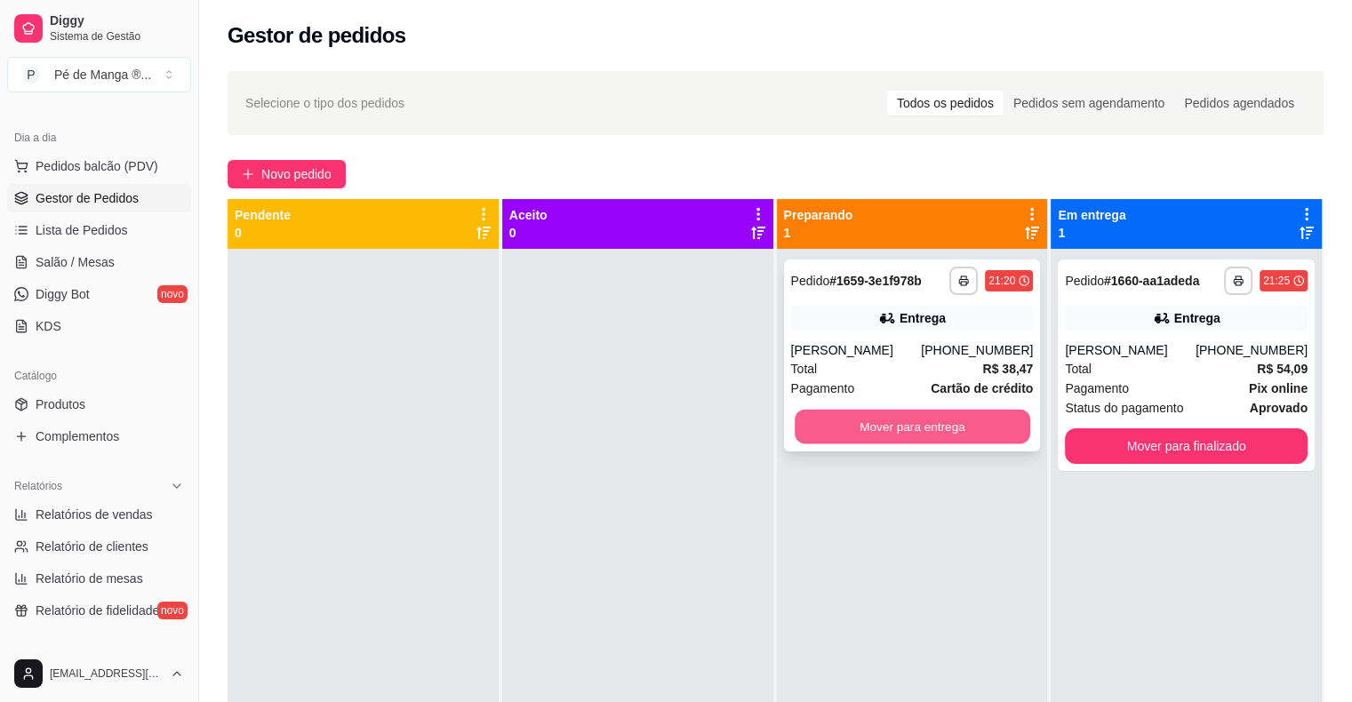
click at [899, 425] on button "Mover para entrega" at bounding box center [913, 427] width 236 height 35
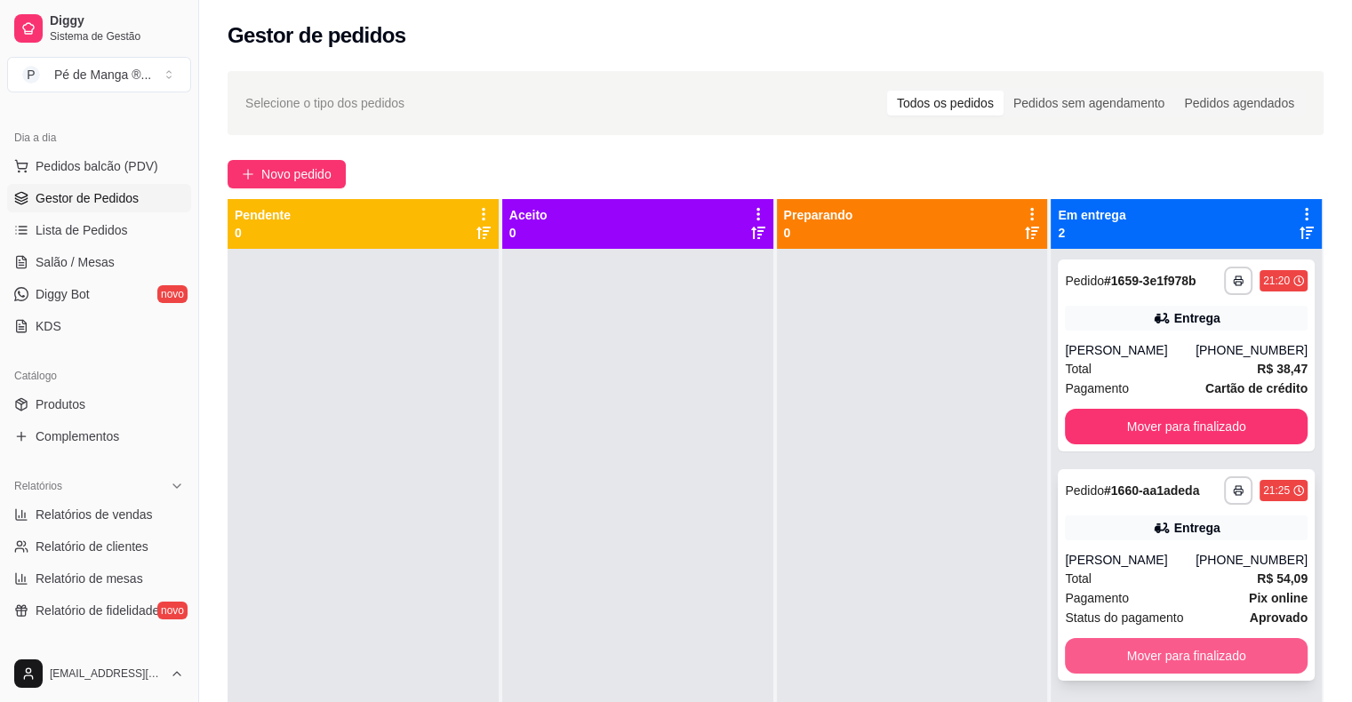
click at [1229, 656] on button "Mover para finalizado" at bounding box center [1186, 656] width 243 height 36
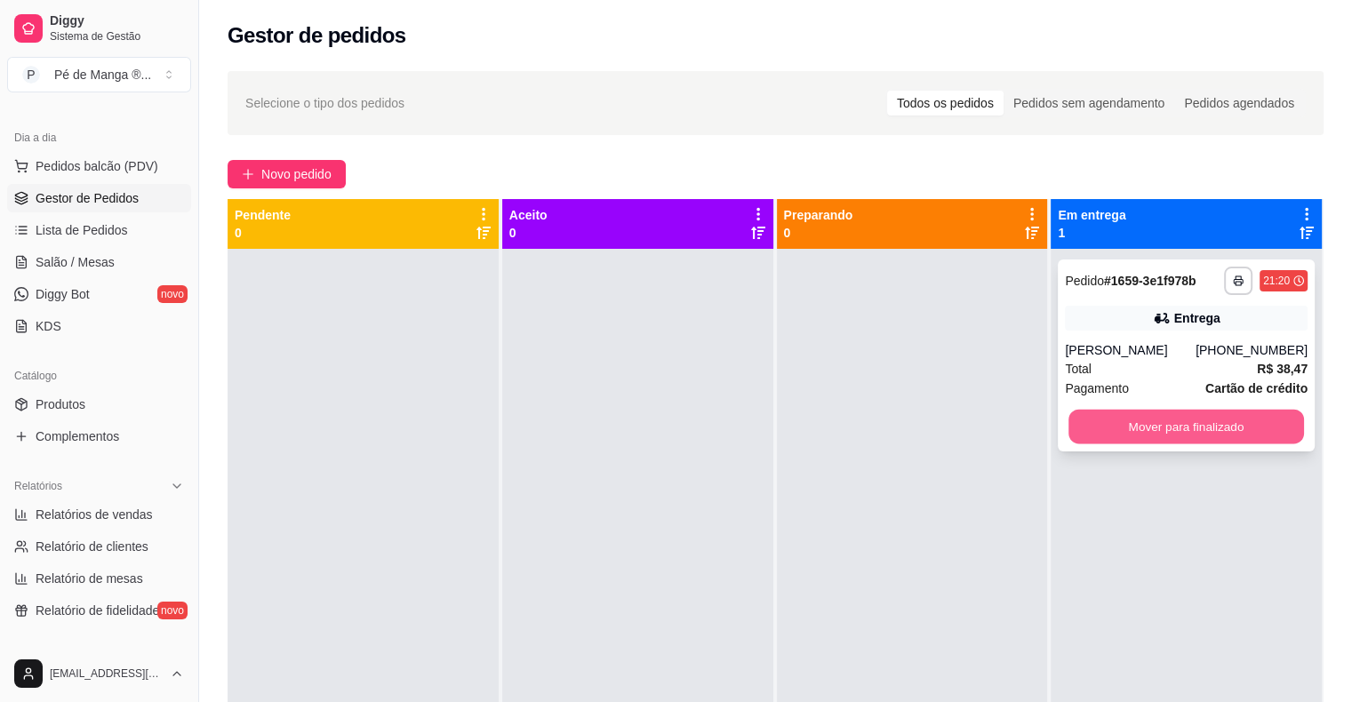
click at [1174, 428] on button "Mover para finalizado" at bounding box center [1186, 427] width 236 height 35
click at [110, 512] on span "Relatórios de vendas" at bounding box center [94, 515] width 117 height 18
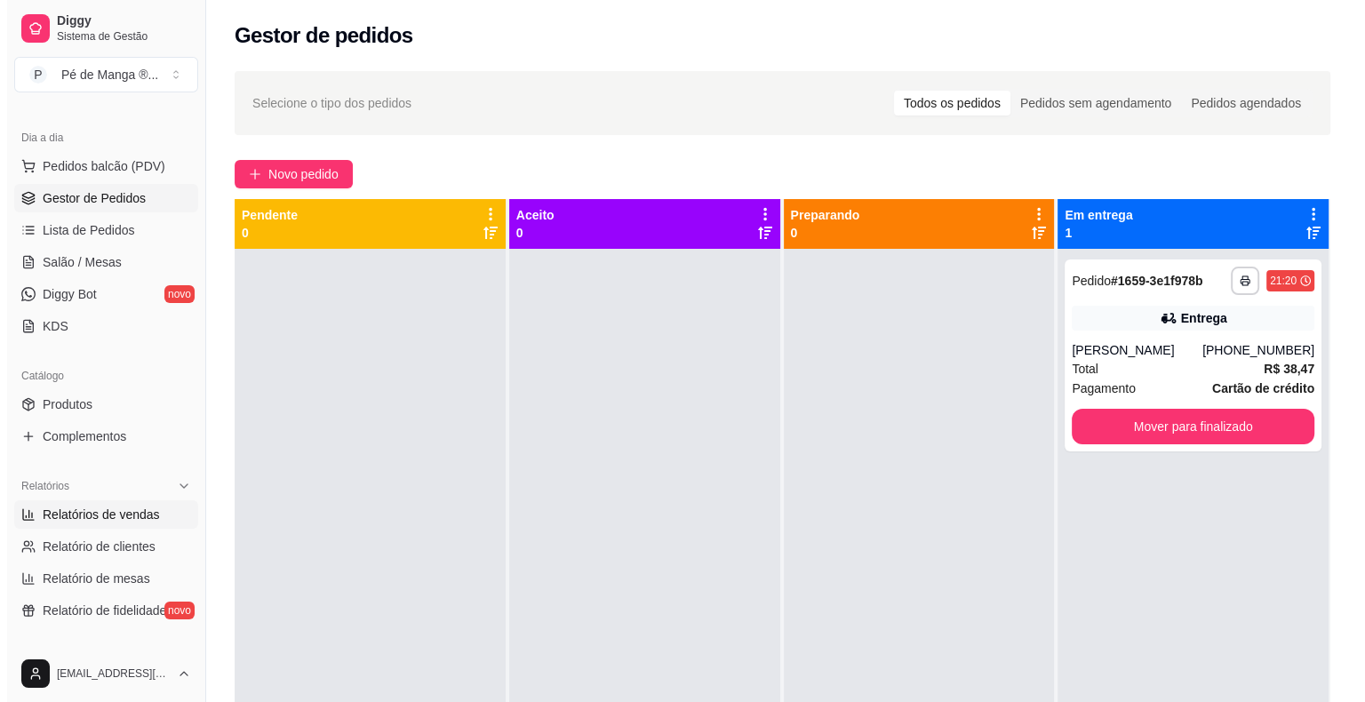
select select "ALL"
select select "0"
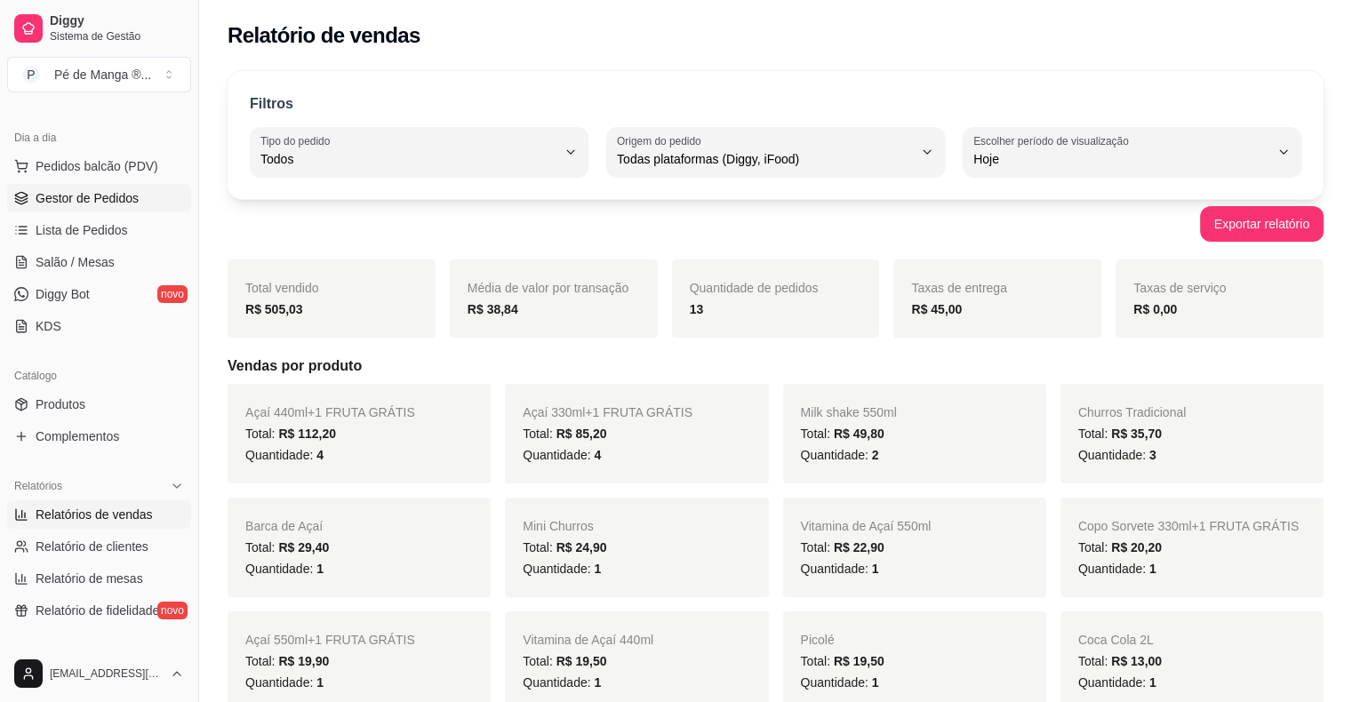
click at [124, 201] on span "Gestor de Pedidos" at bounding box center [87, 198] width 103 height 18
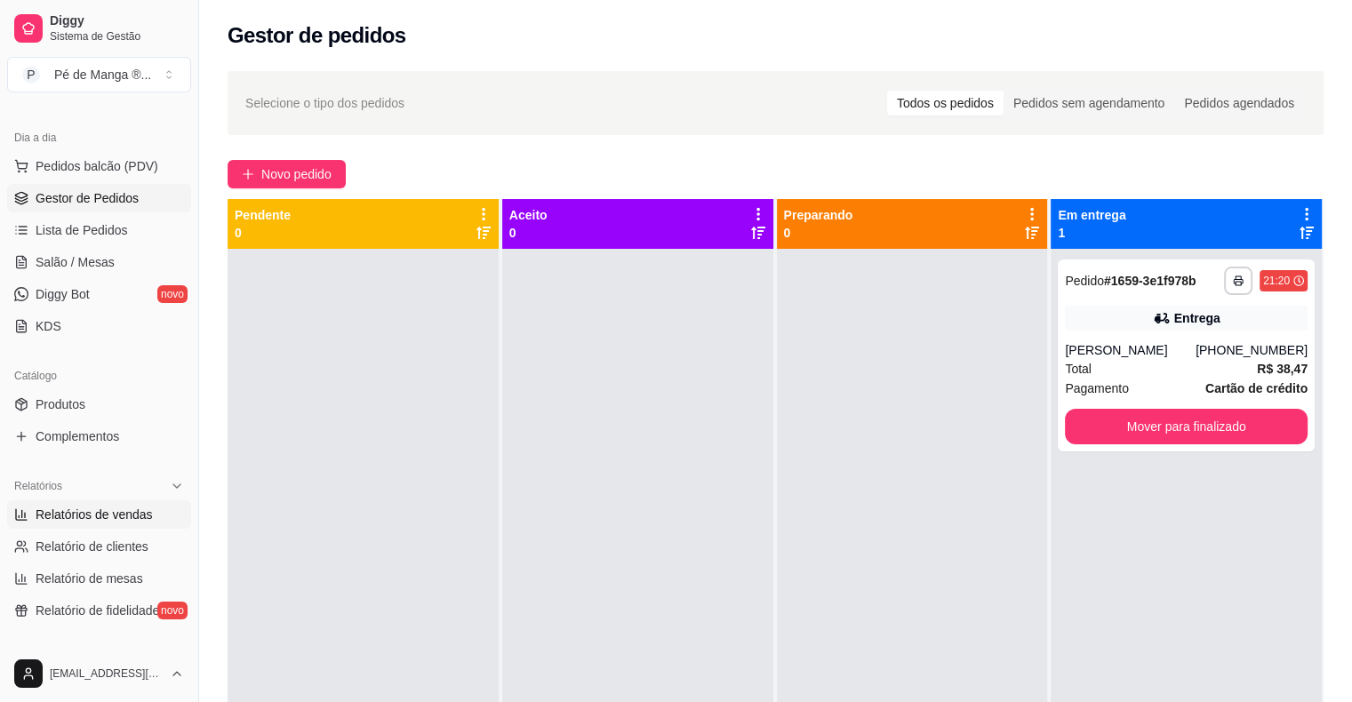
click at [132, 508] on span "Relatórios de vendas" at bounding box center [94, 515] width 117 height 18
select select "ALL"
select select "0"
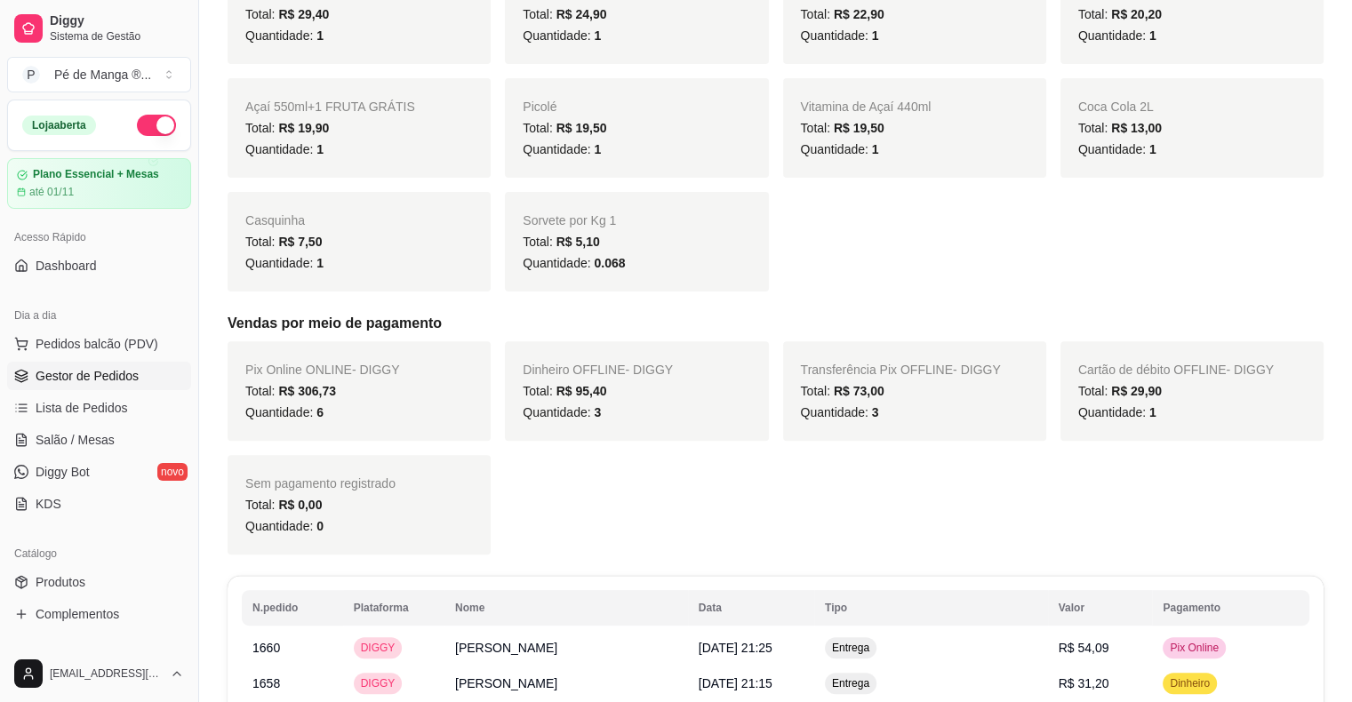
click at [119, 377] on span "Gestor de Pedidos" at bounding box center [87, 376] width 103 height 18
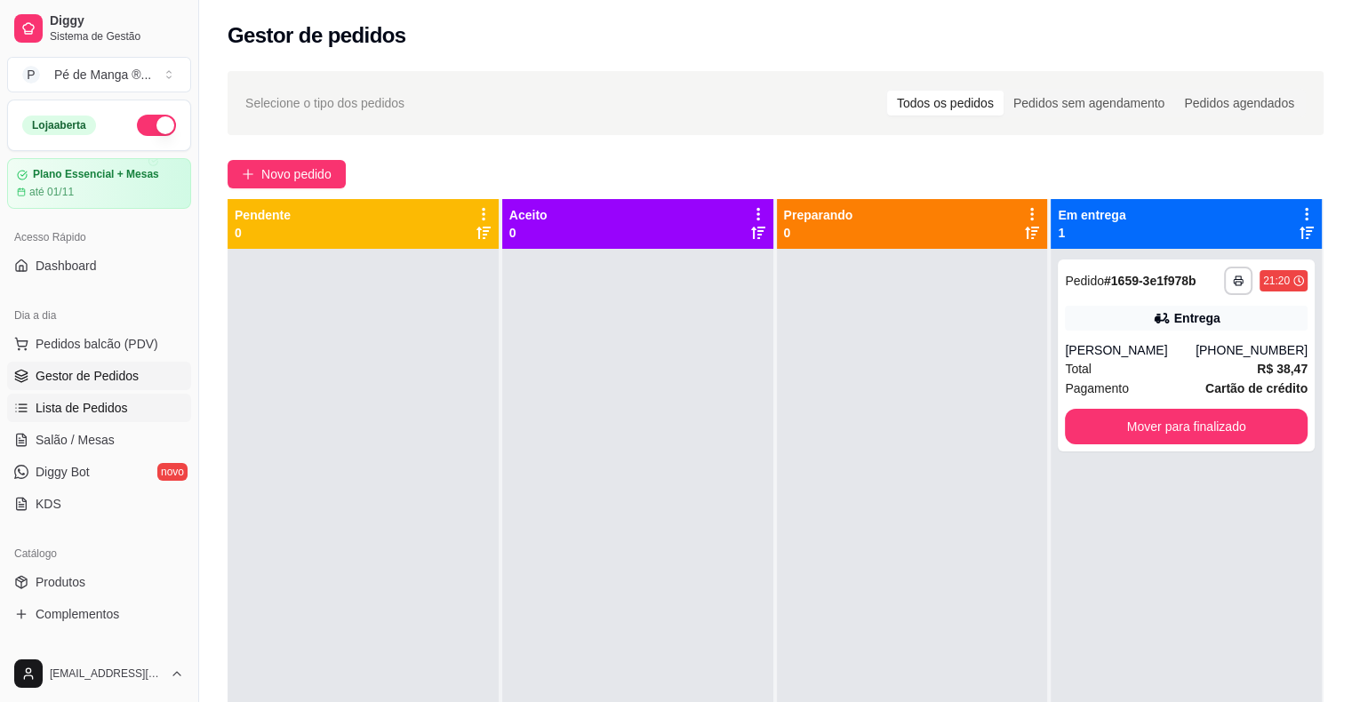
click at [112, 405] on span "Lista de Pedidos" at bounding box center [82, 408] width 92 height 18
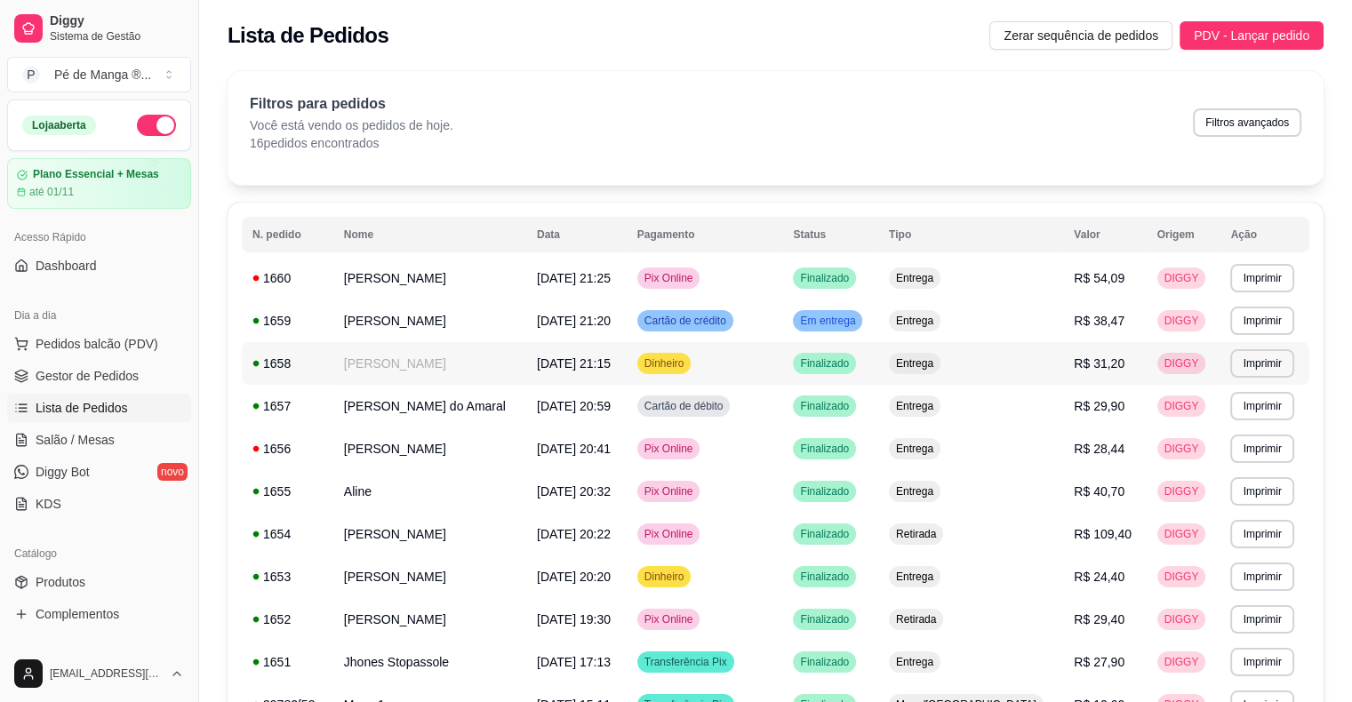
click at [688, 363] on span "Dinheiro" at bounding box center [664, 363] width 47 height 14
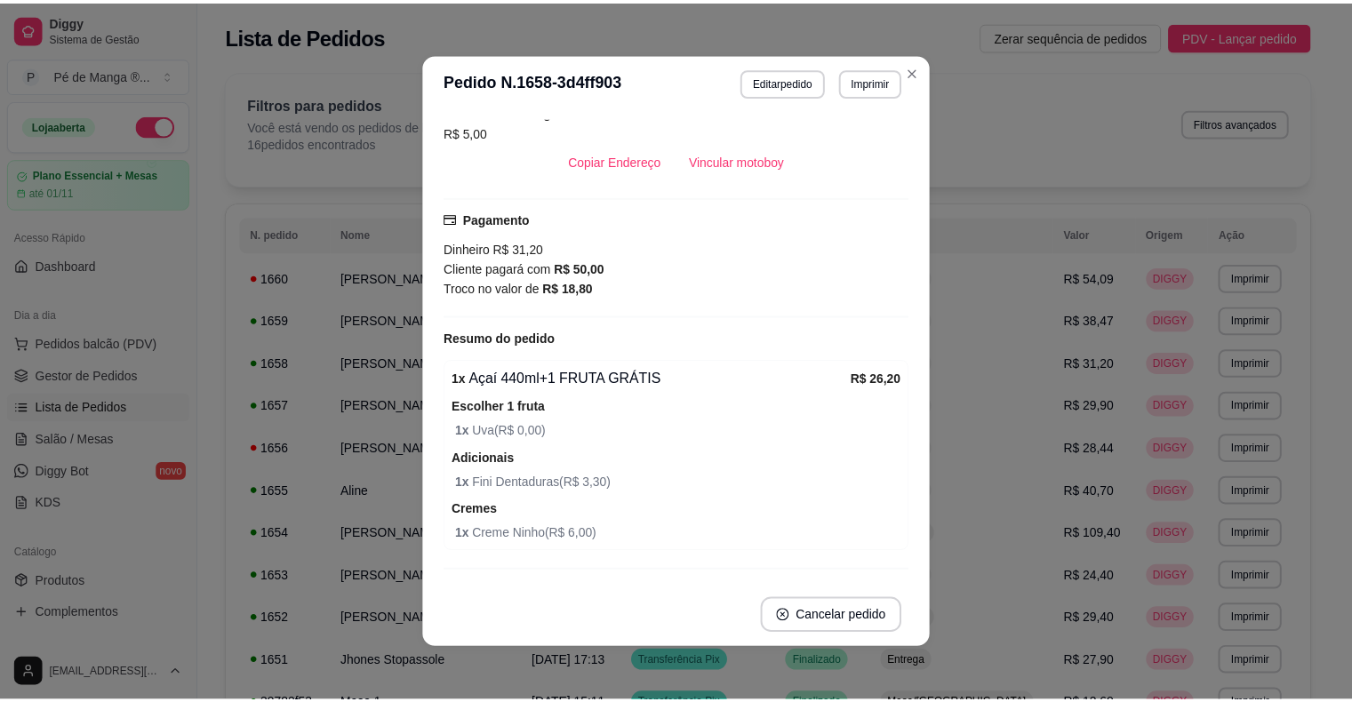
scroll to position [356, 0]
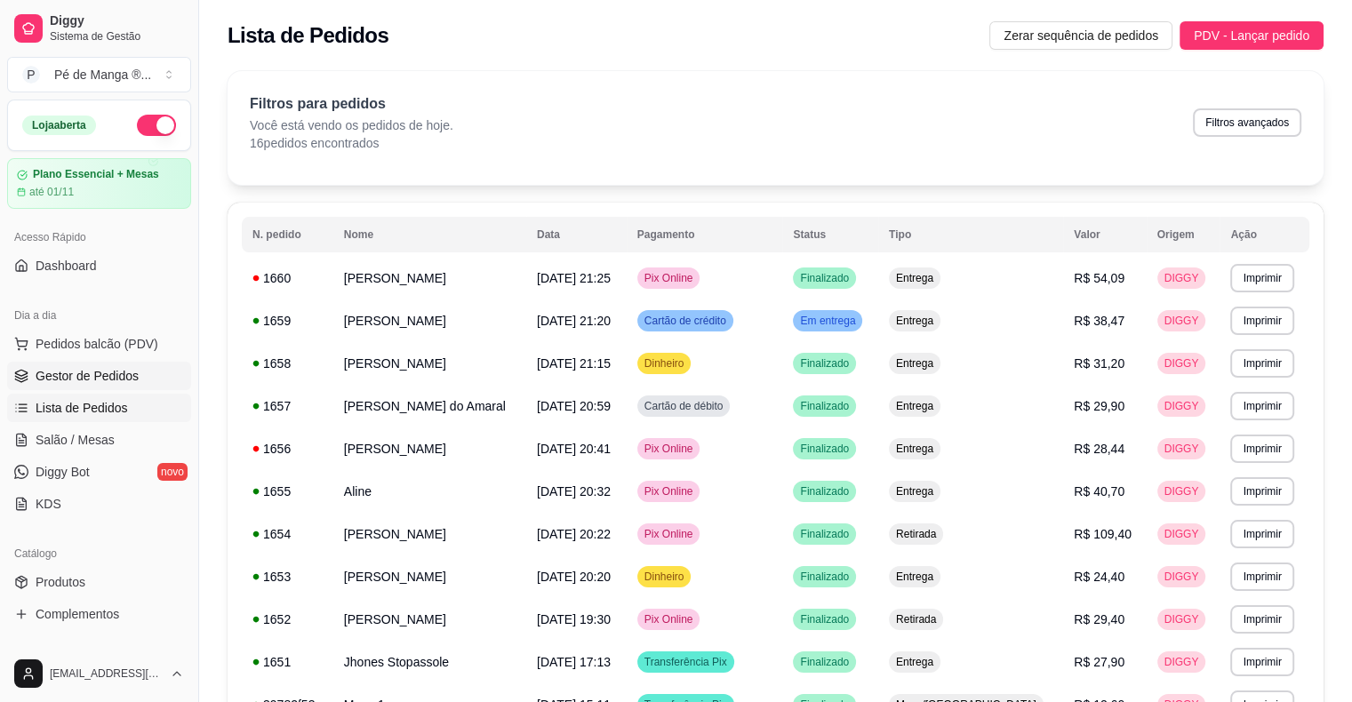
click at [103, 379] on span "Gestor de Pedidos" at bounding box center [87, 376] width 103 height 18
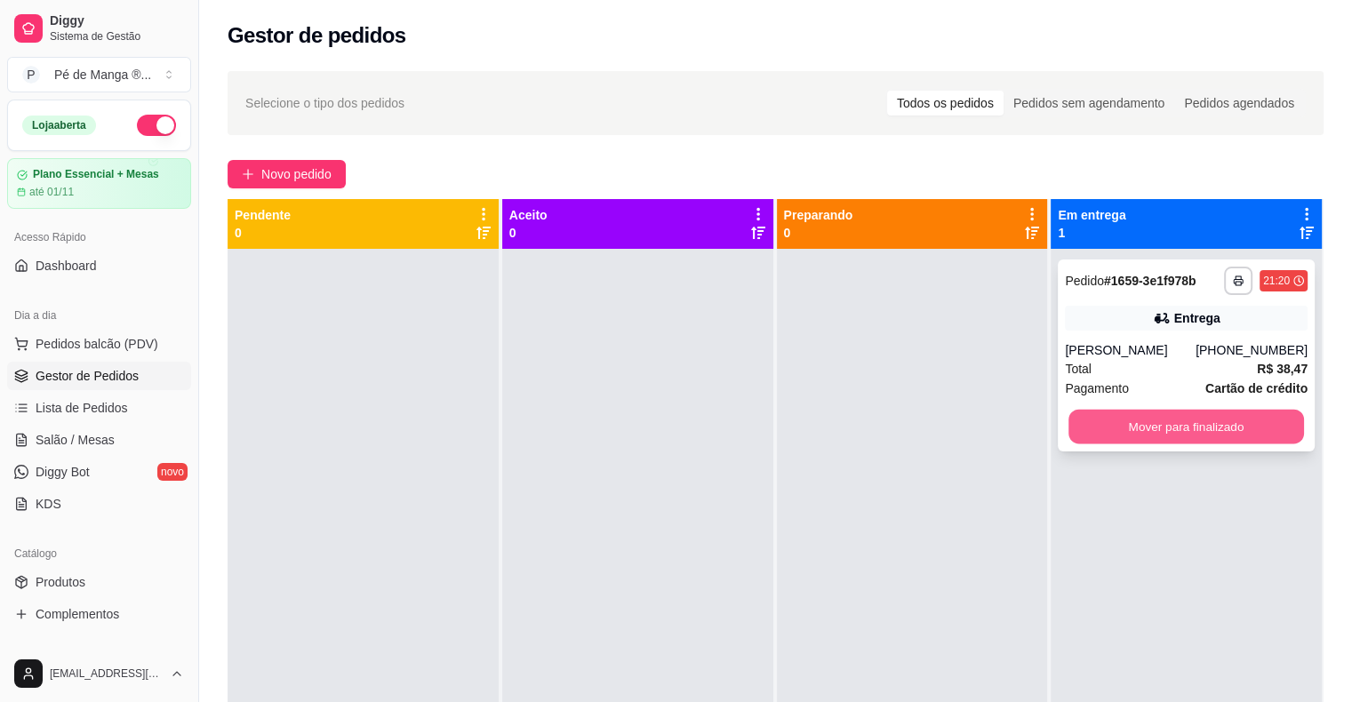
click at [1164, 432] on button "Mover para finalizado" at bounding box center [1186, 427] width 236 height 35
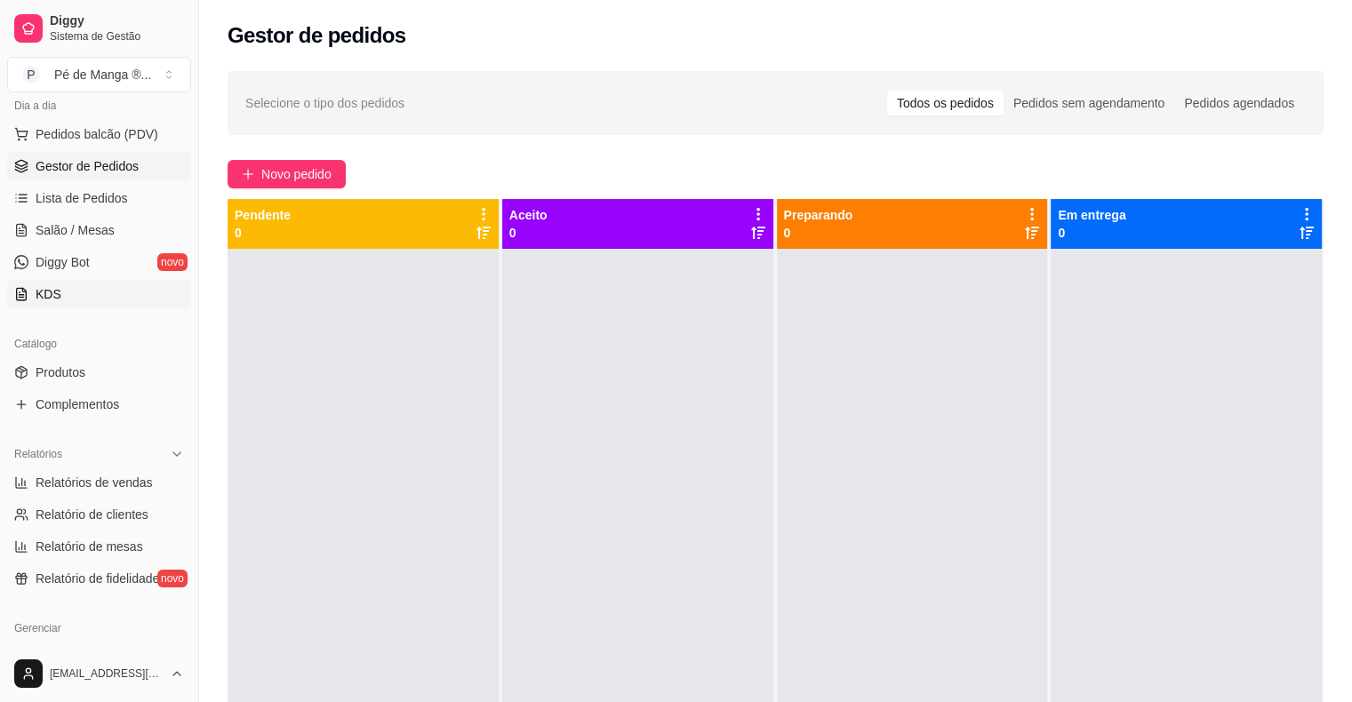
scroll to position [267, 0]
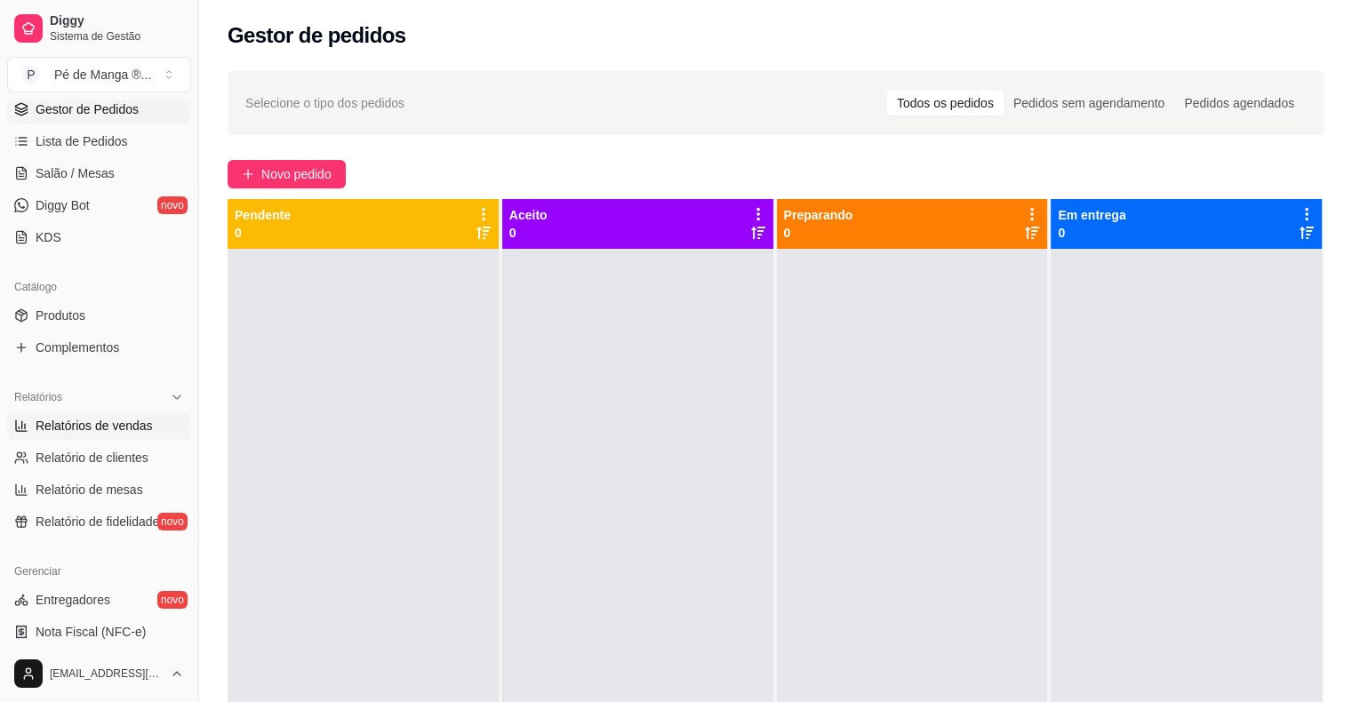
click at [152, 428] on link "Relatórios de vendas" at bounding box center [99, 426] width 184 height 28
select select "ALL"
select select "0"
